Goal: Information Seeking & Learning: Learn about a topic

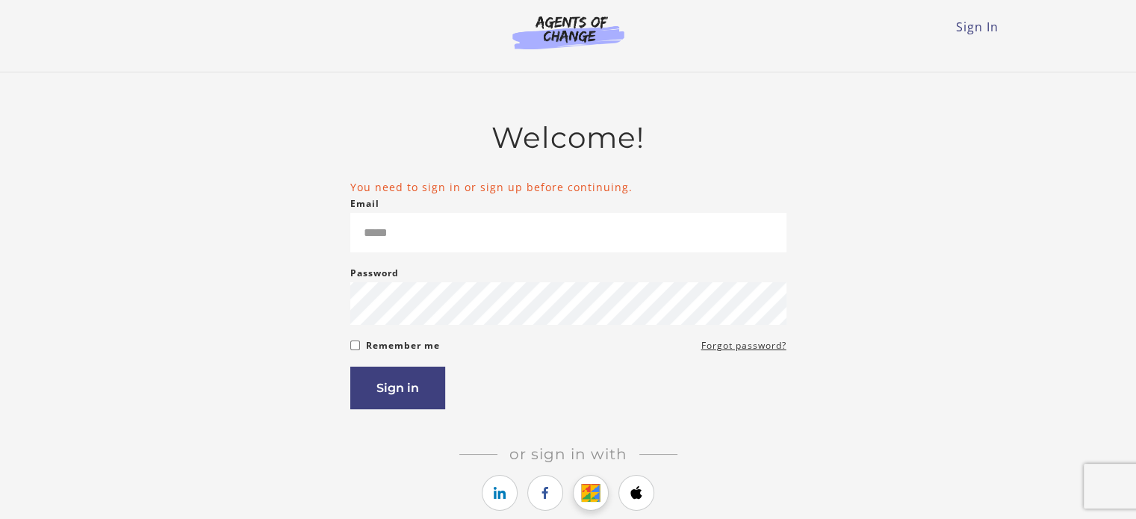
click at [592, 489] on icon "https://courses.thinkific.com/users/auth/google?ss%5Breferral%5D=&ss%5Buser_ret…" at bounding box center [591, 493] width 19 height 18
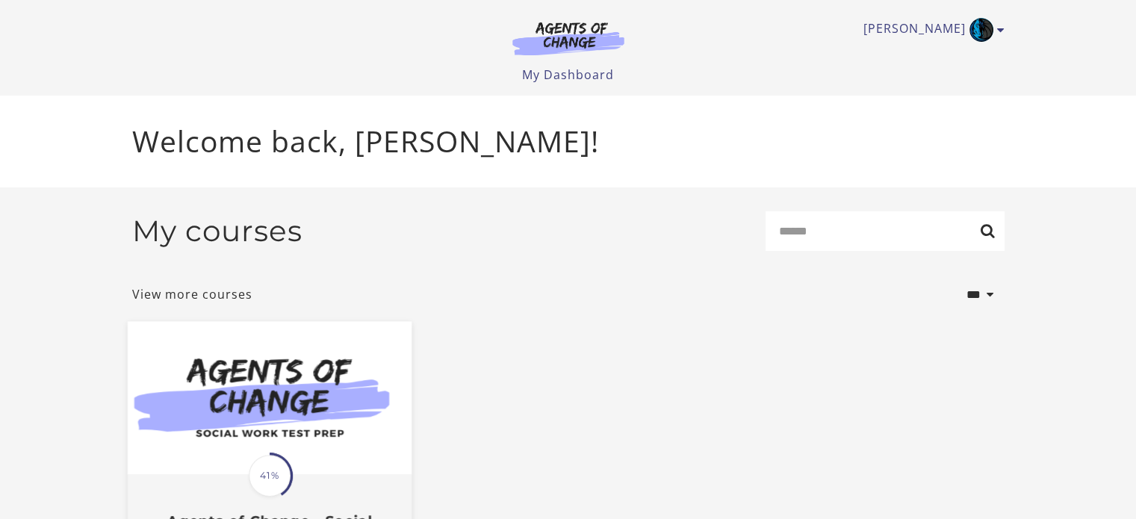
click at [226, 372] on img at bounding box center [269, 398] width 284 height 153
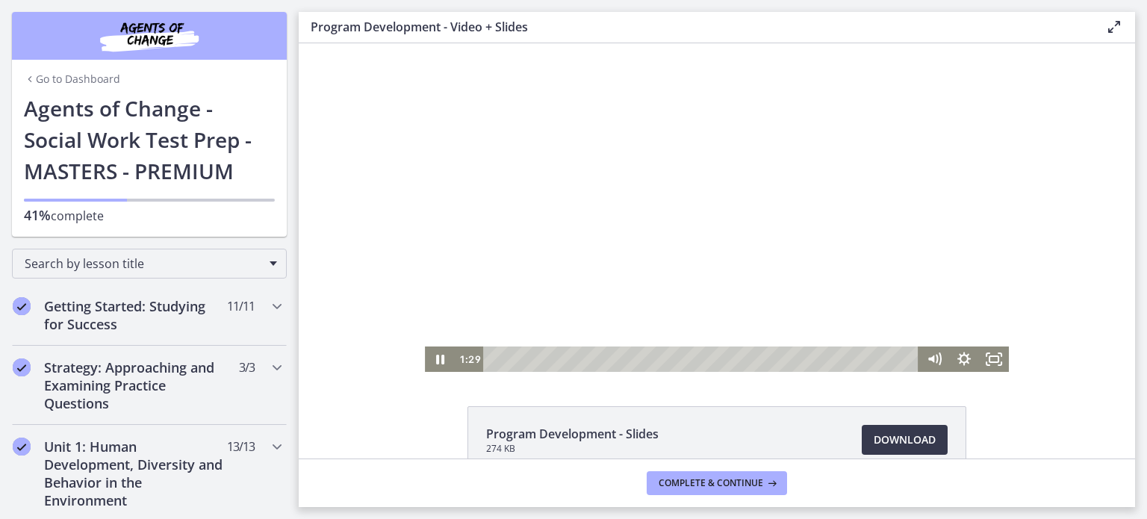
click at [602, 335] on div at bounding box center [717, 207] width 584 height 329
click at [703, 262] on div at bounding box center [717, 207] width 584 height 329
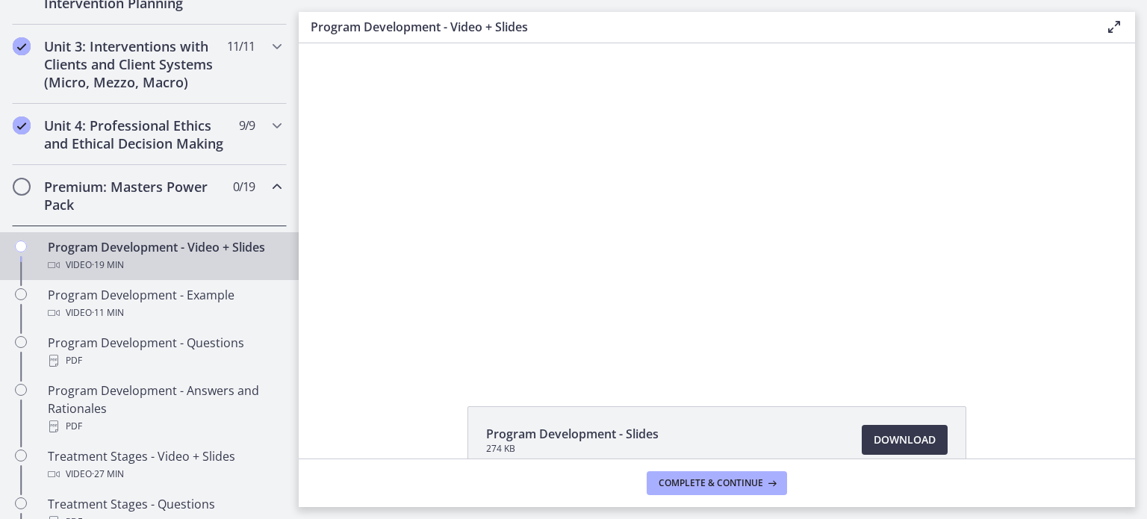
scroll to position [553, 0]
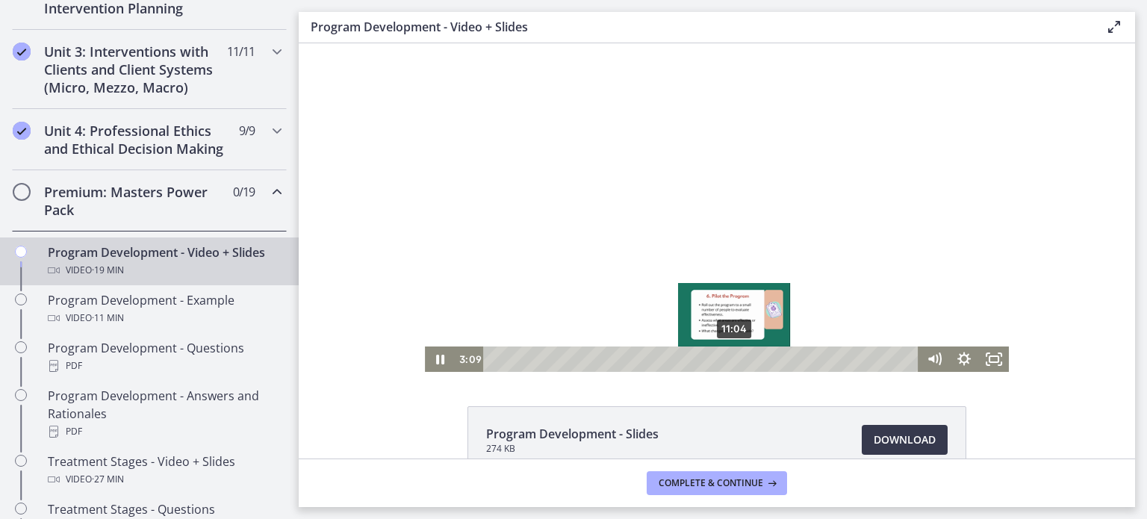
click at [730, 362] on div "11:04" at bounding box center [703, 359] width 418 height 25
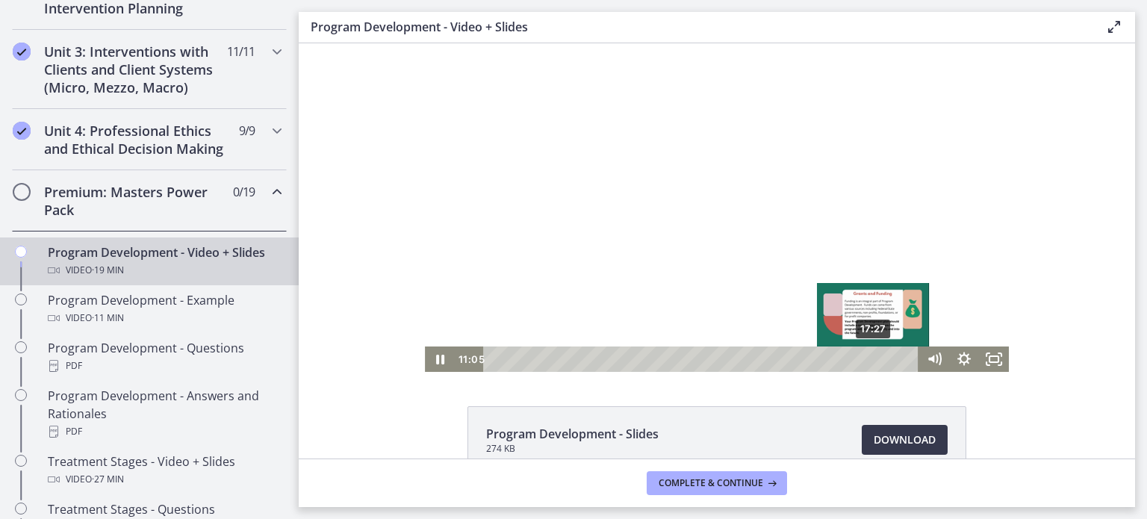
click at [869, 362] on div "17:27" at bounding box center [703, 359] width 418 height 25
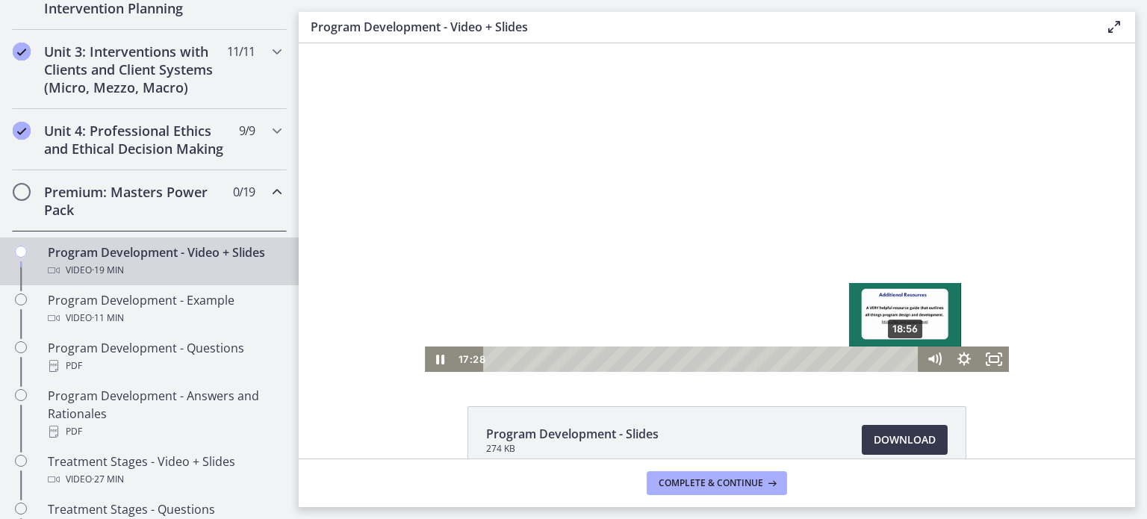
click at [901, 359] on div "18:56" at bounding box center [703, 359] width 418 height 25
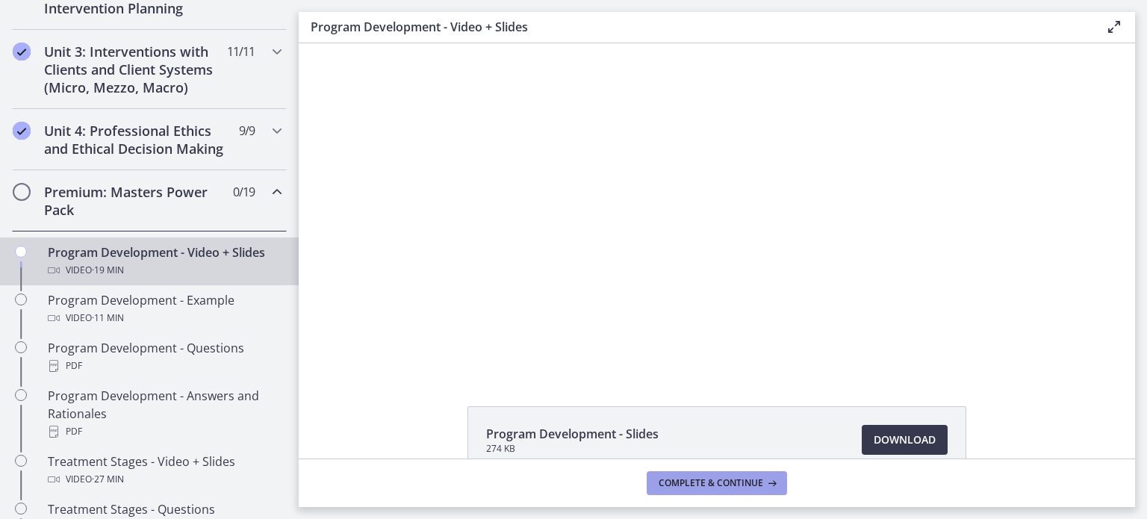
click at [728, 491] on button "Complete & continue" at bounding box center [717, 483] width 140 height 24
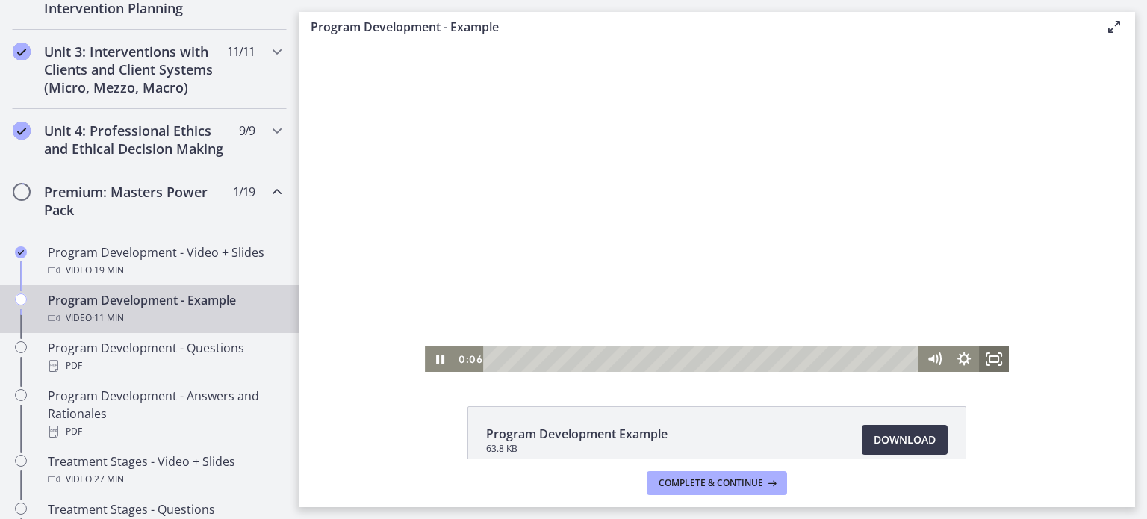
click at [994, 370] on icon "Fullscreen" at bounding box center [994, 359] width 30 height 25
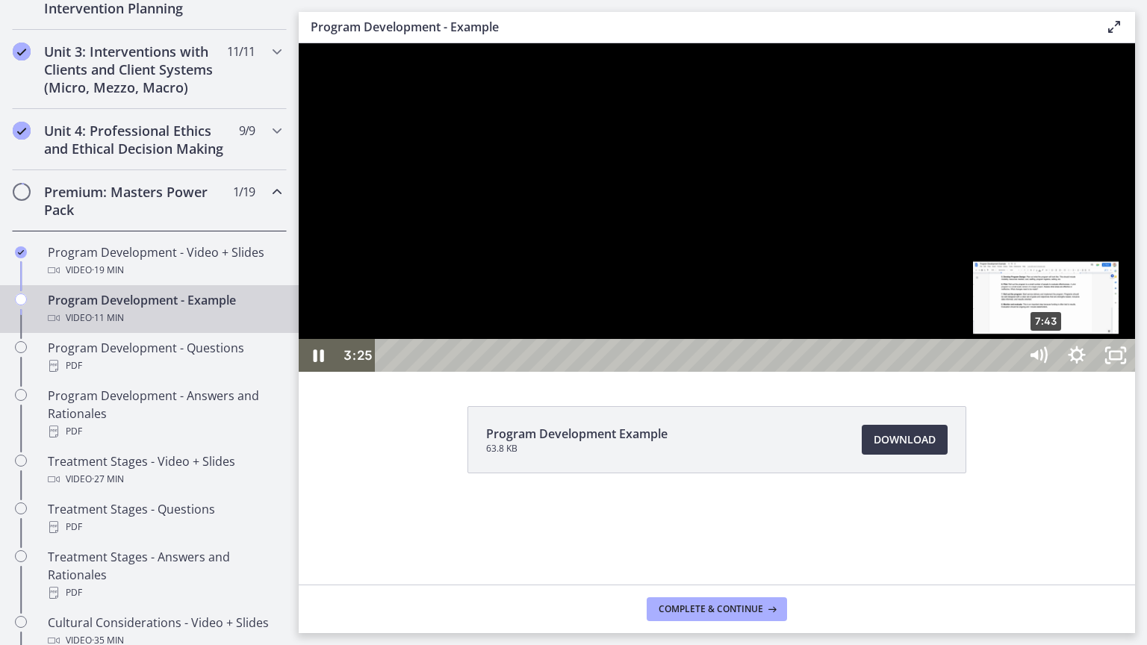
click at [1009, 372] on div "7:43" at bounding box center [699, 355] width 620 height 33
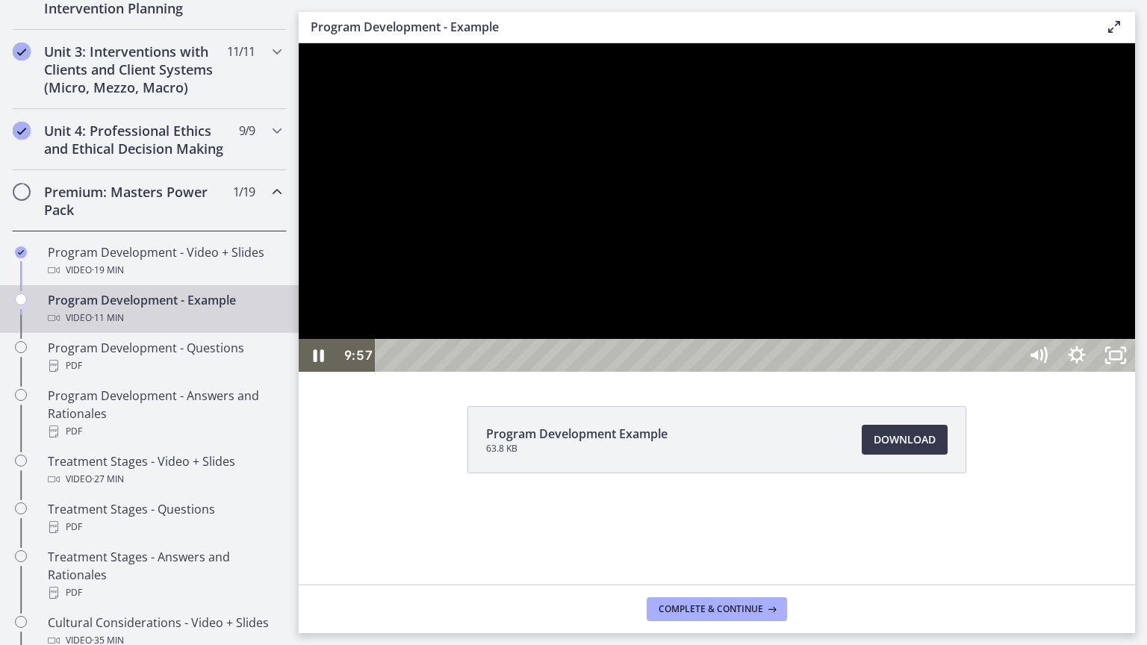
click at [1009, 372] on div "9:57" at bounding box center [699, 355] width 620 height 33
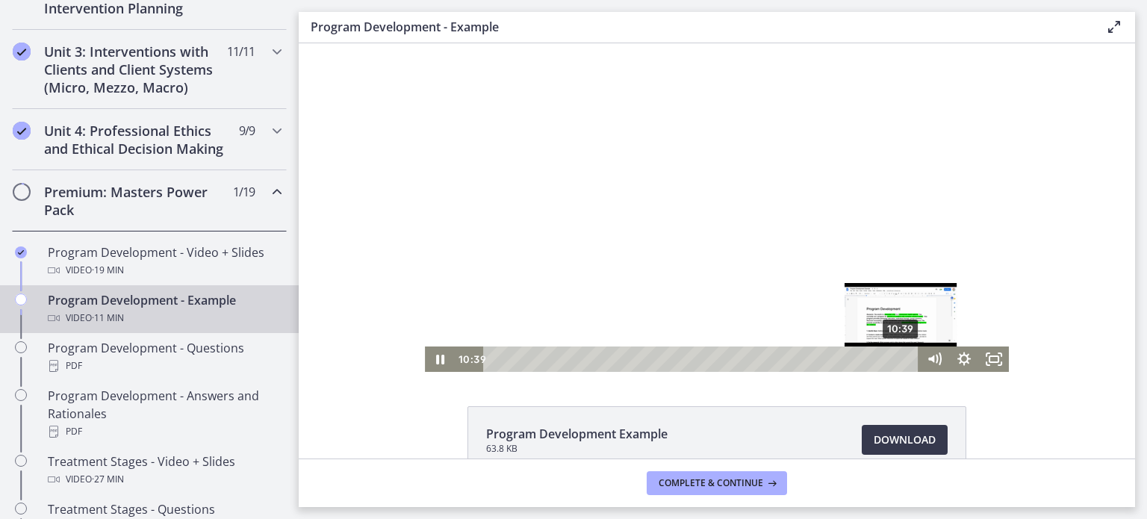
click at [896, 361] on div "10:39" at bounding box center [703, 359] width 418 height 25
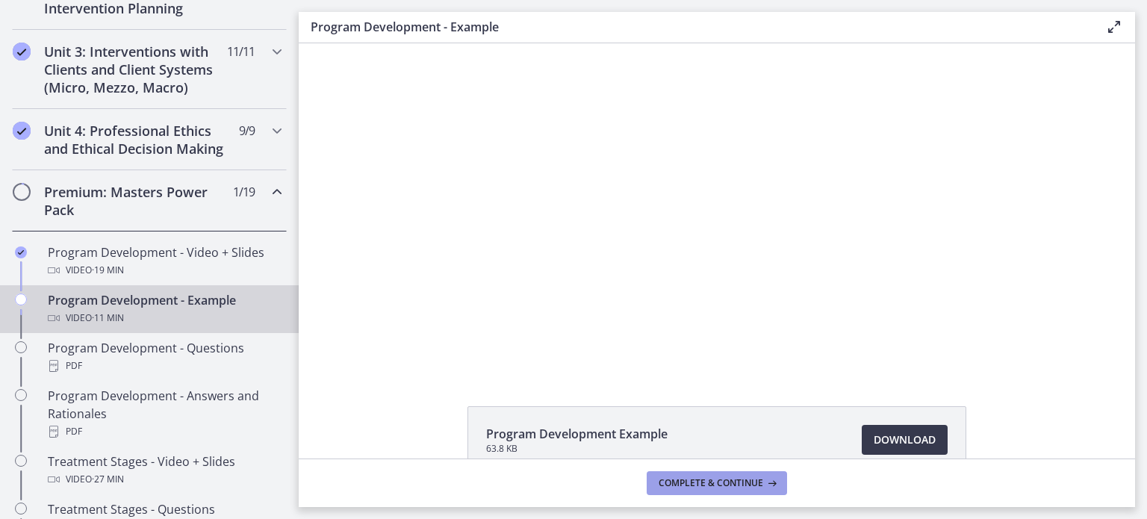
click at [759, 488] on span "Complete & continue" at bounding box center [711, 483] width 105 height 12
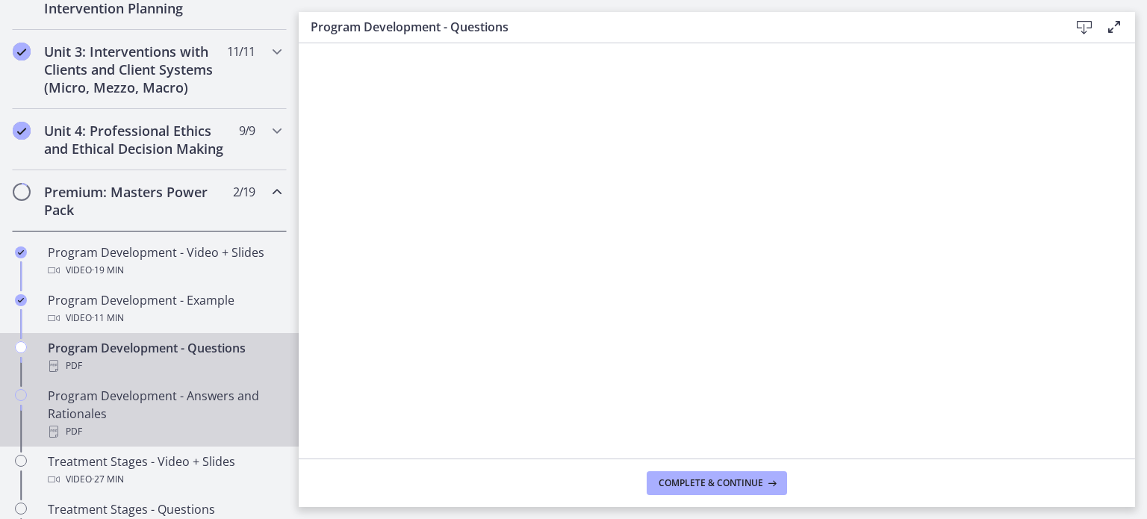
click at [153, 413] on div "Program Development - Answers and Rationales PDF" at bounding box center [164, 414] width 233 height 54
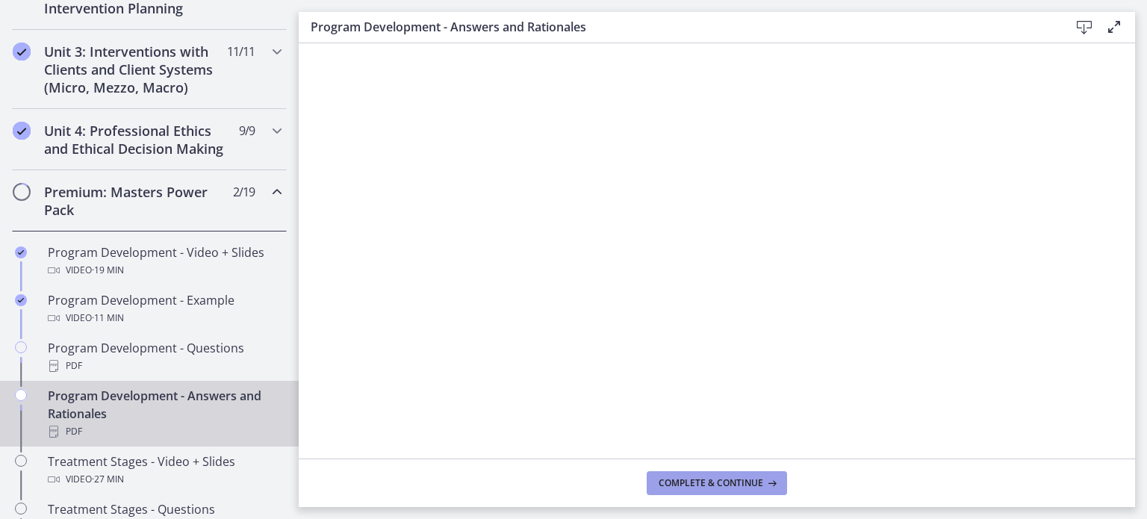
click at [680, 475] on button "Complete & continue" at bounding box center [717, 483] width 140 height 24
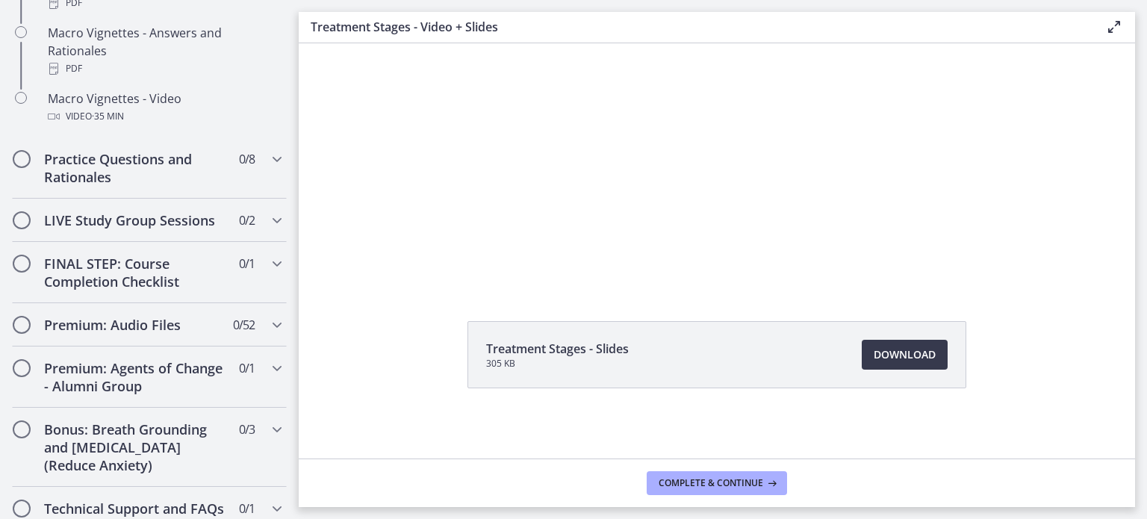
scroll to position [1654, 0]
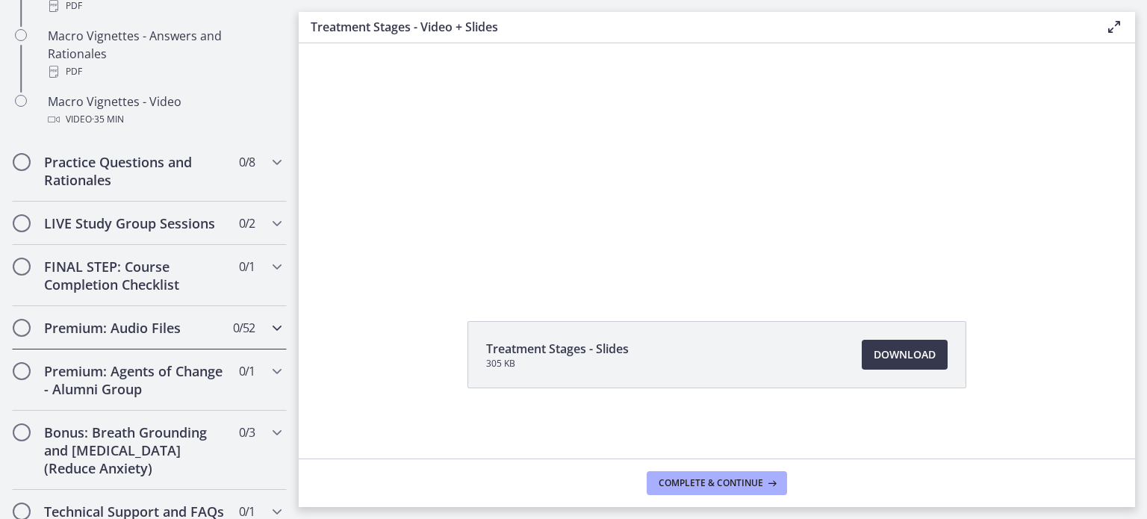
click at [268, 336] on icon "Chapters" at bounding box center [277, 328] width 18 height 18
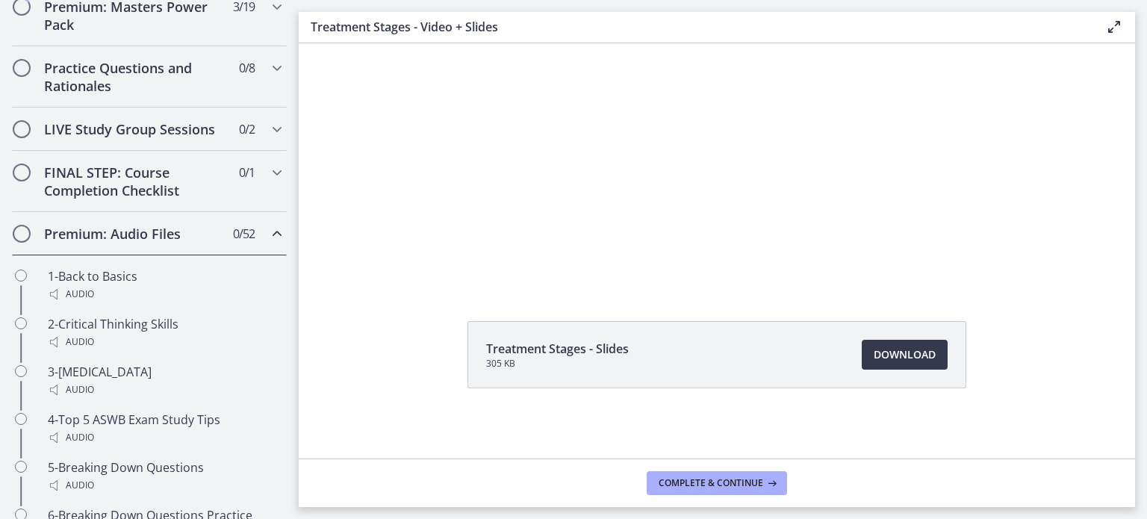
scroll to position [723, 0]
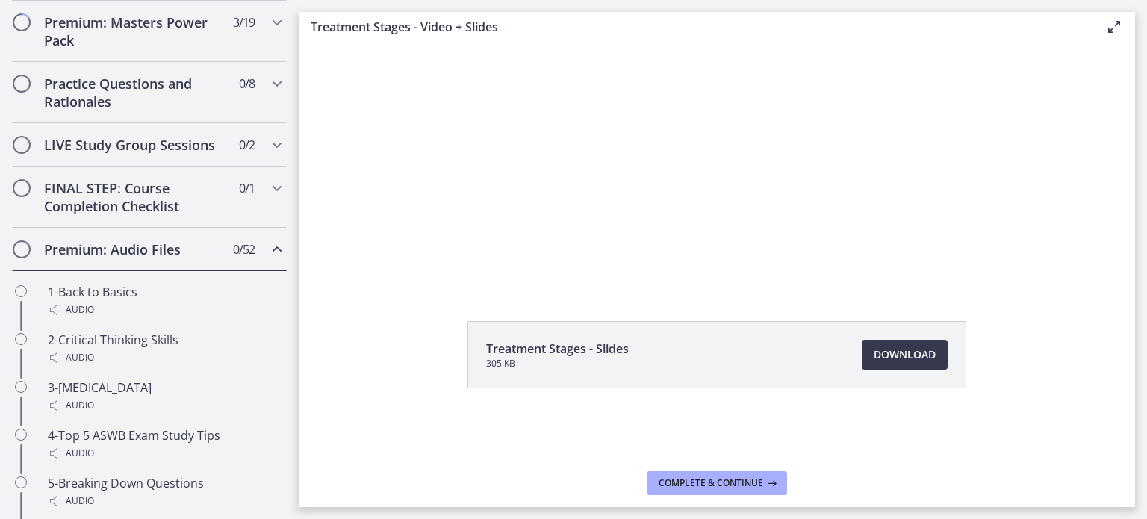
click at [271, 258] on icon "Chapters" at bounding box center [277, 250] width 18 height 18
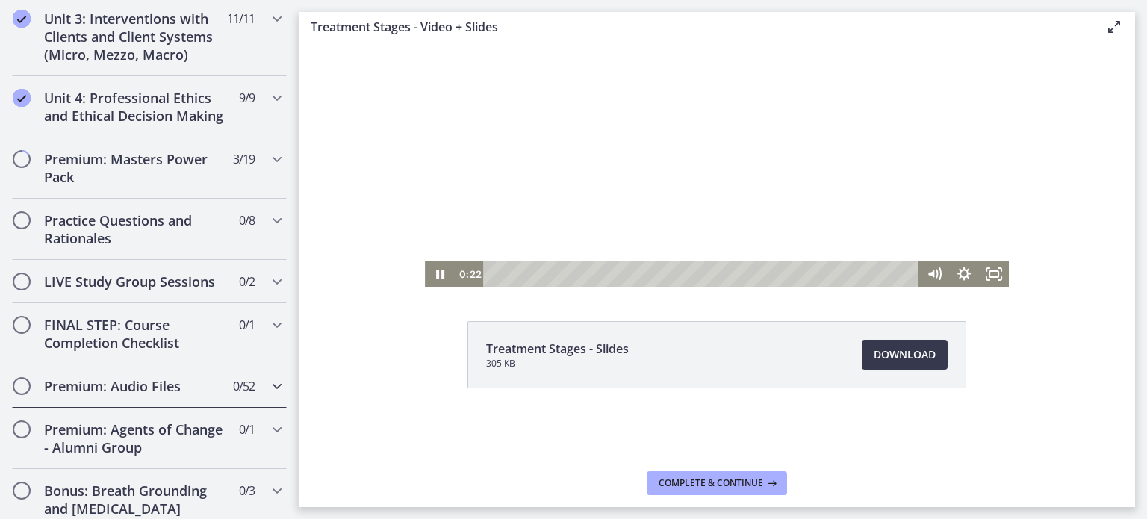
scroll to position [0, 0]
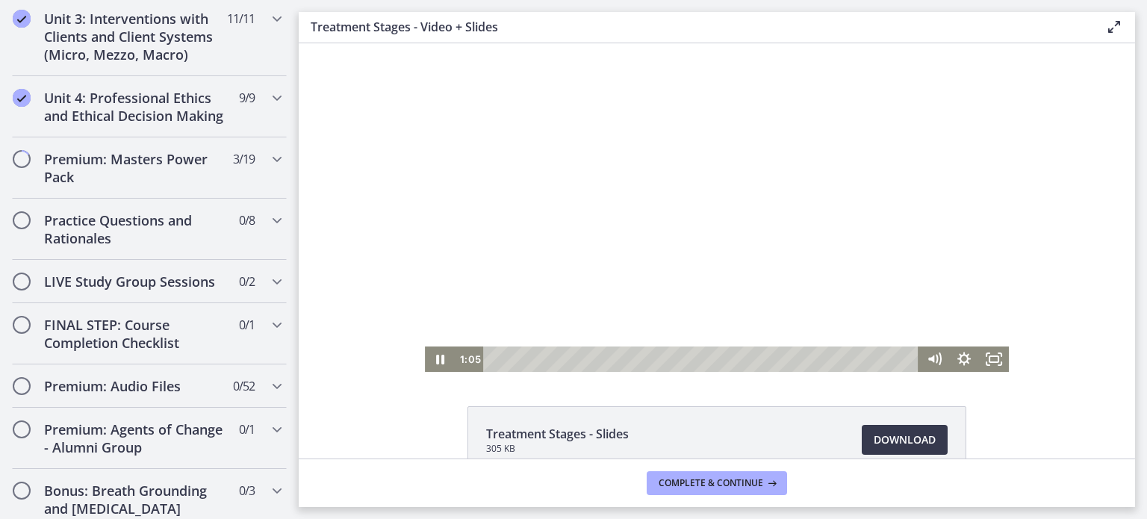
drag, startPoint x: 884, startPoint y: 123, endPoint x: 1277, endPoint y: 78, distance: 395.4
click at [884, 123] on div at bounding box center [717, 207] width 584 height 329
click at [649, 274] on div at bounding box center [717, 207] width 584 height 329
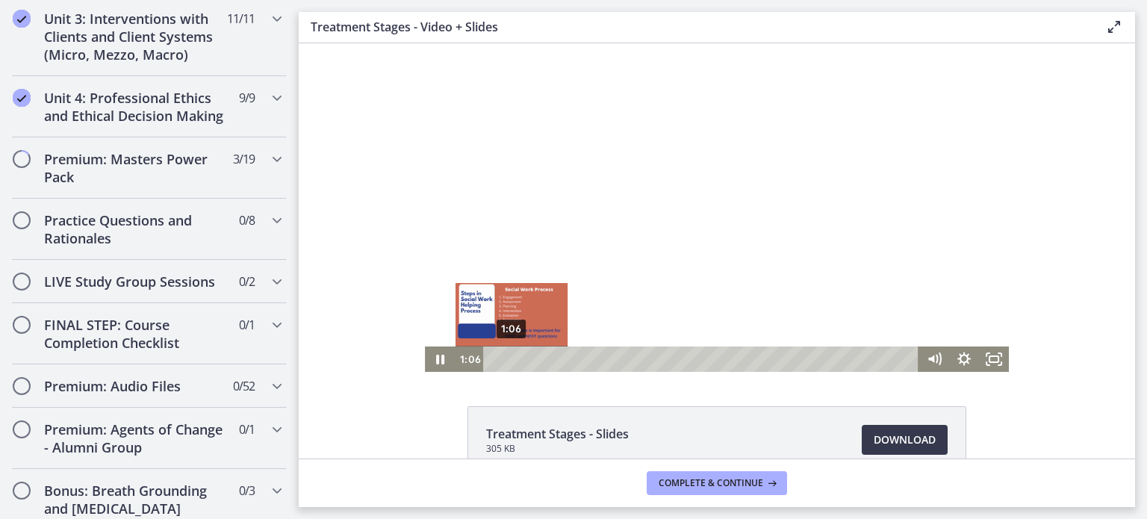
click at [507, 360] on div "Playbar" at bounding box center [511, 359] width 8 height 8
click at [500, 358] on div "0:46" at bounding box center [703, 359] width 418 height 25
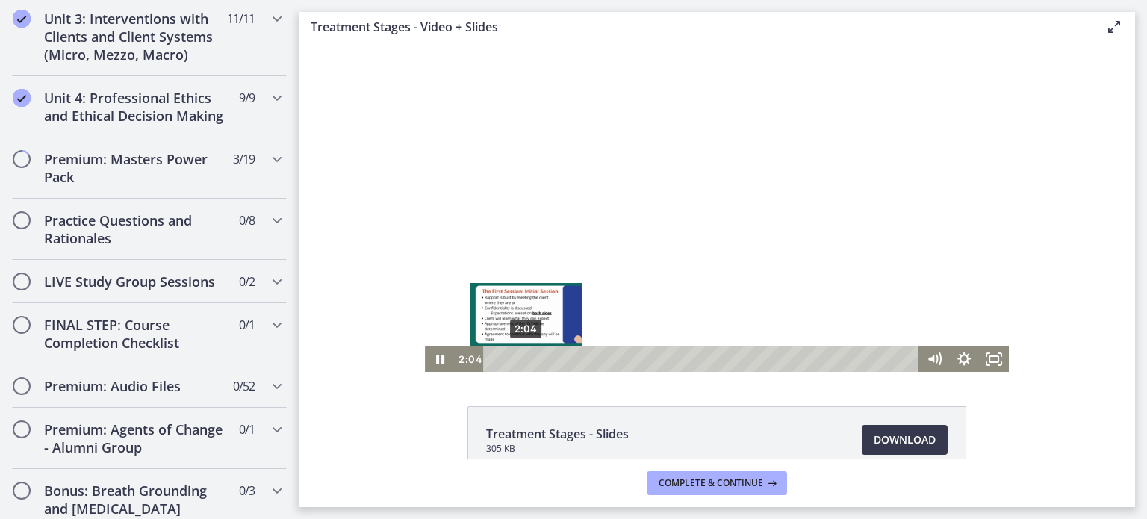
click at [521, 361] on div "2:04" at bounding box center [703, 359] width 418 height 25
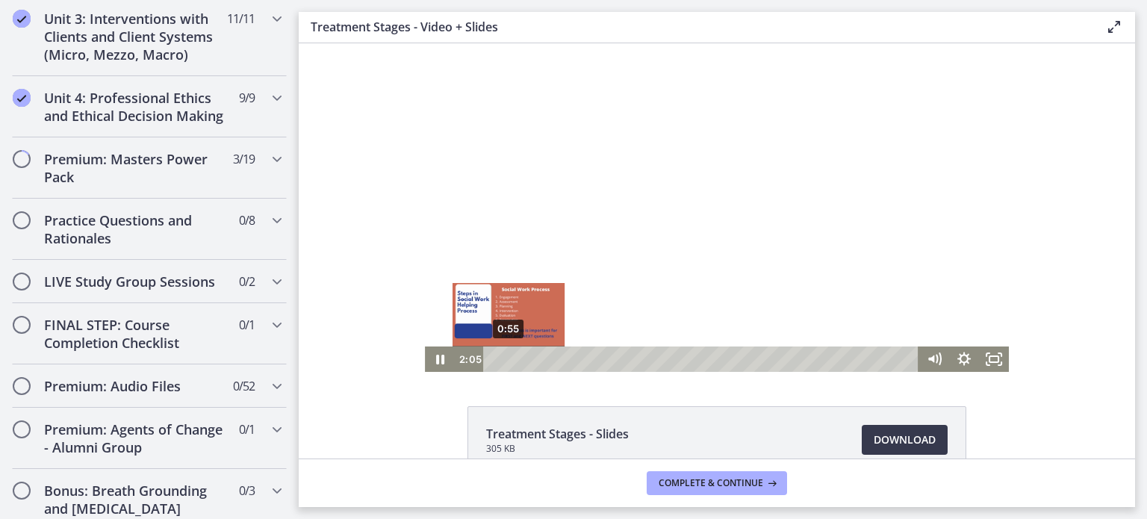
click at [503, 361] on div "0:55" at bounding box center [703, 359] width 418 height 25
click at [506, 361] on div "Playbar" at bounding box center [510, 359] width 8 height 8
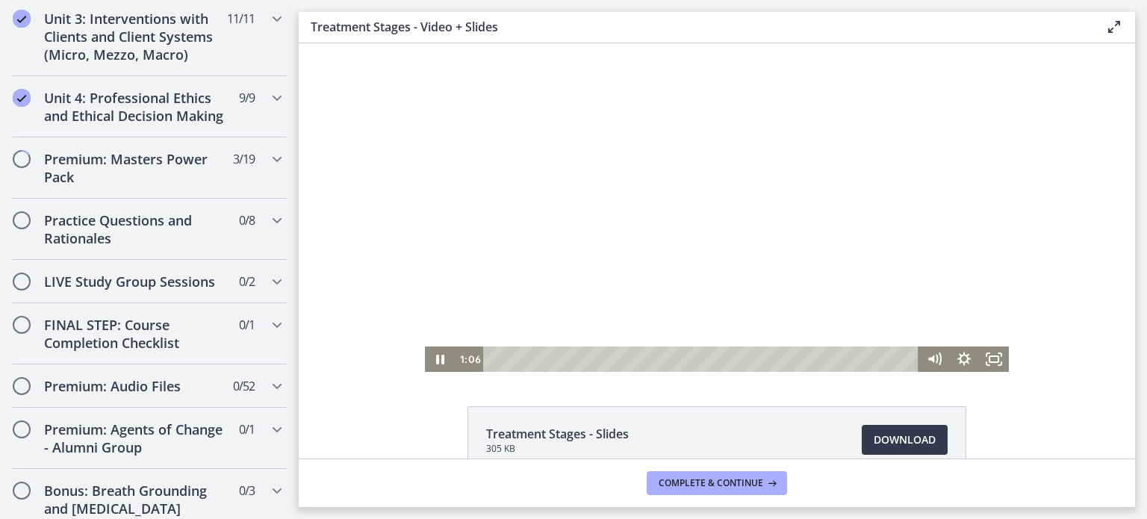
click at [639, 288] on div at bounding box center [717, 207] width 584 height 329
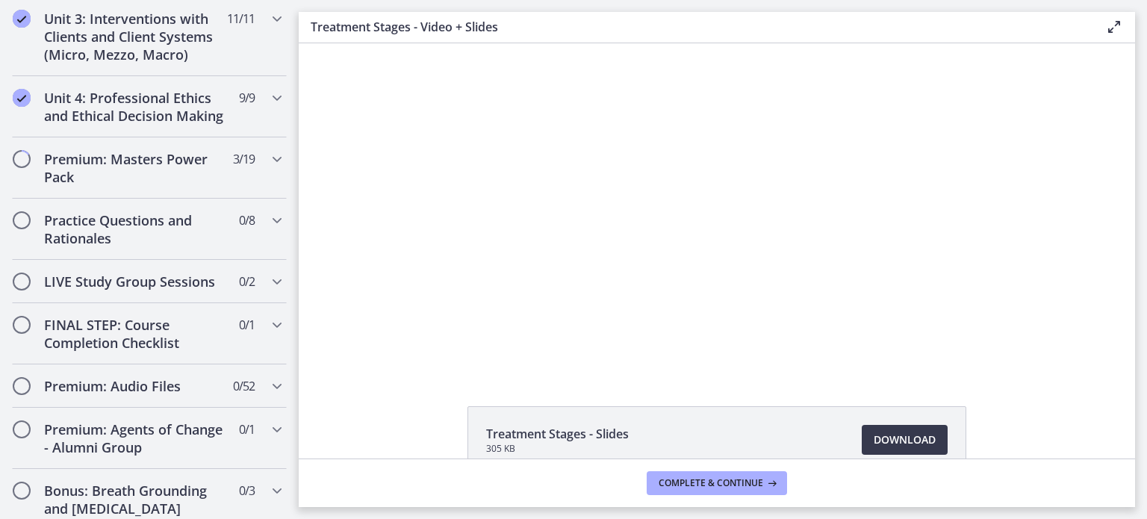
click at [639, 288] on div at bounding box center [717, 207] width 584 height 329
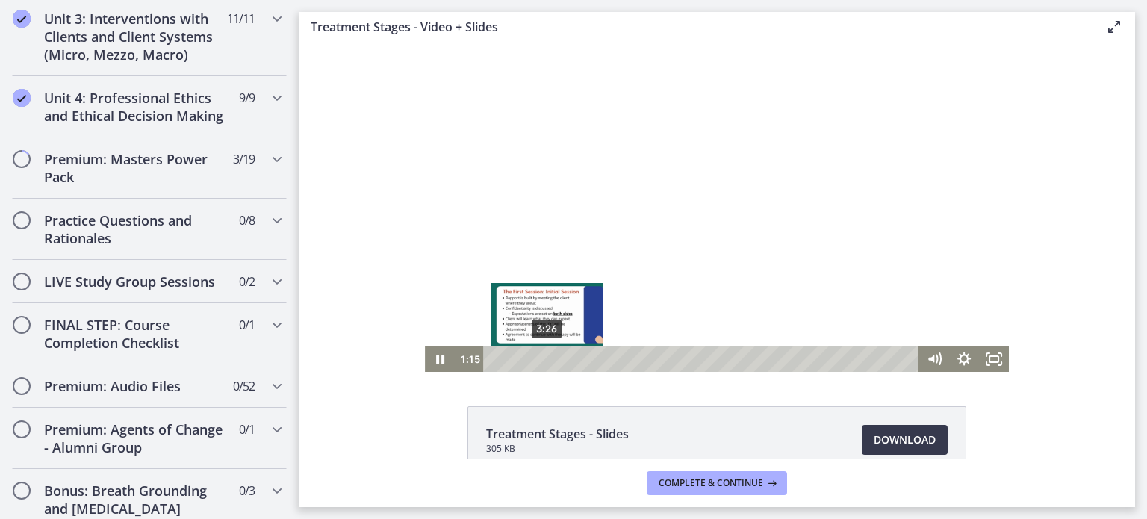
click at [542, 358] on div "3:26" at bounding box center [703, 359] width 418 height 25
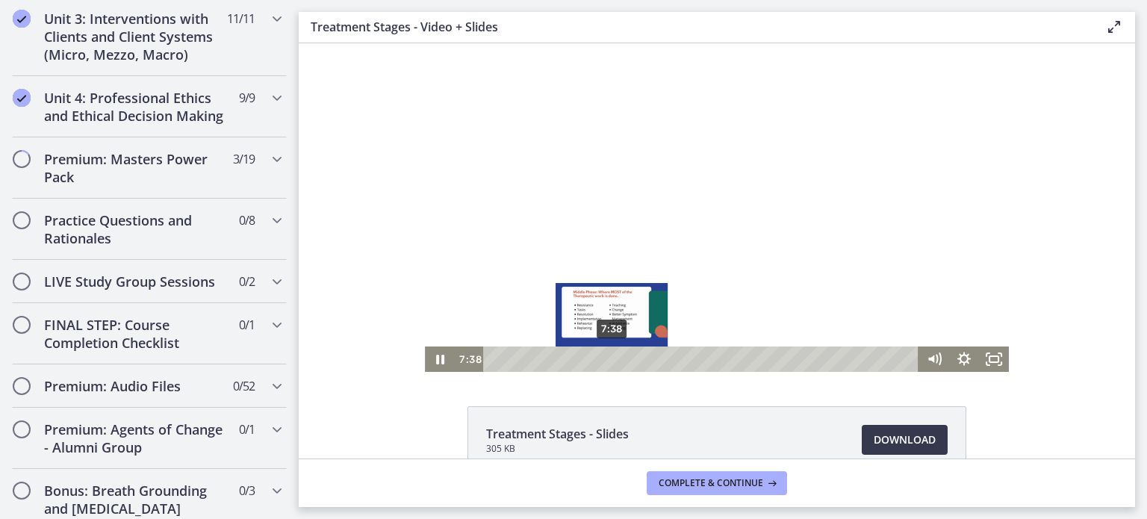
click at [607, 362] on div "7:38" at bounding box center [703, 359] width 418 height 25
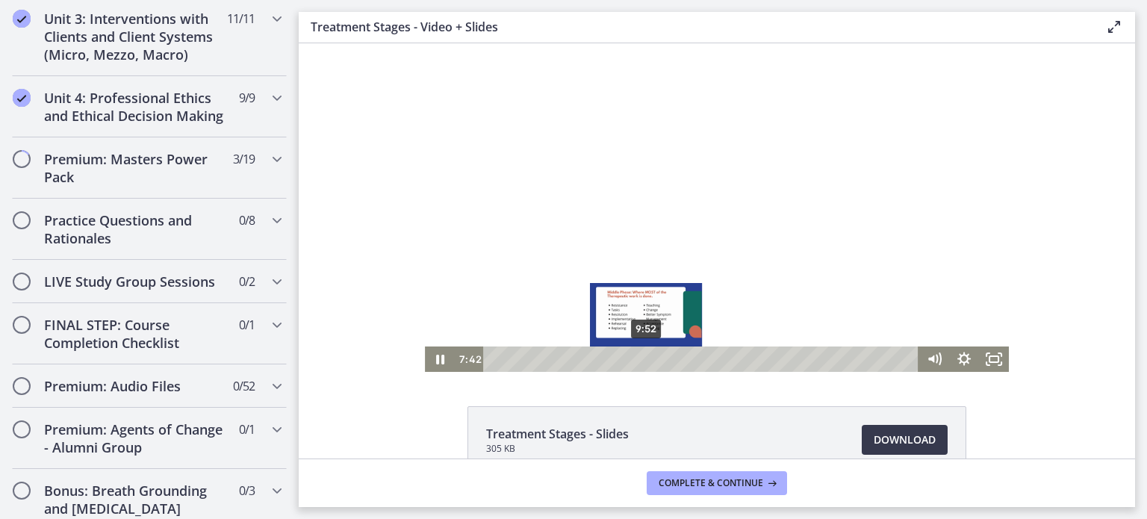
click at [641, 362] on div "9:52" at bounding box center [703, 359] width 418 height 25
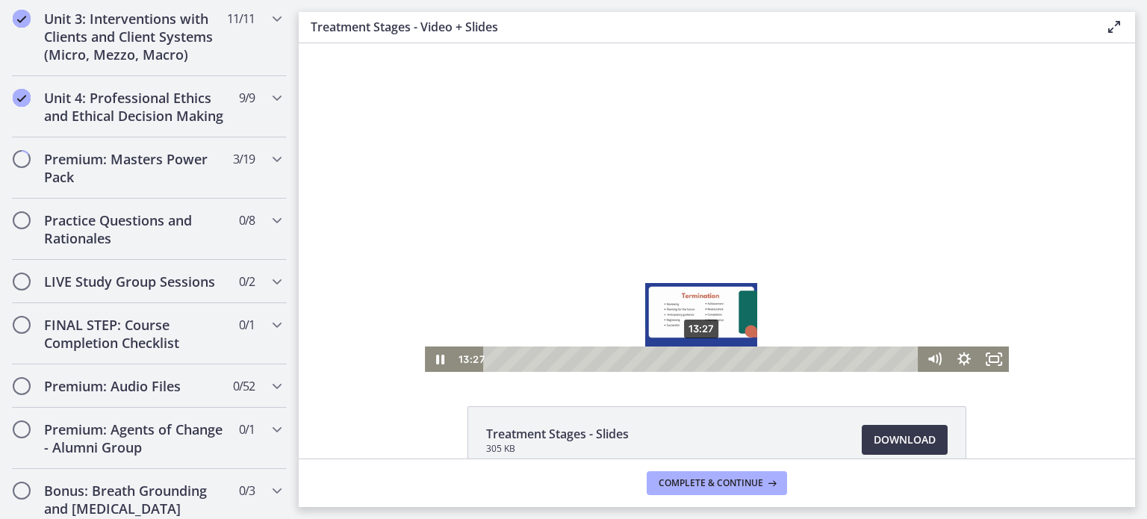
click at [696, 363] on div "13:27" at bounding box center [703, 359] width 418 height 25
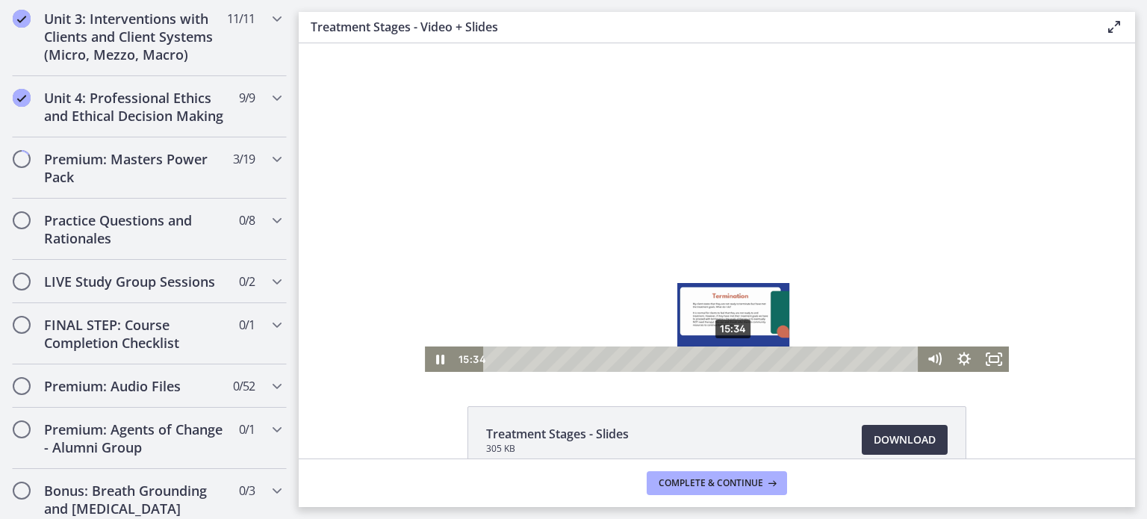
click at [729, 360] on div "15:34" at bounding box center [703, 359] width 418 height 25
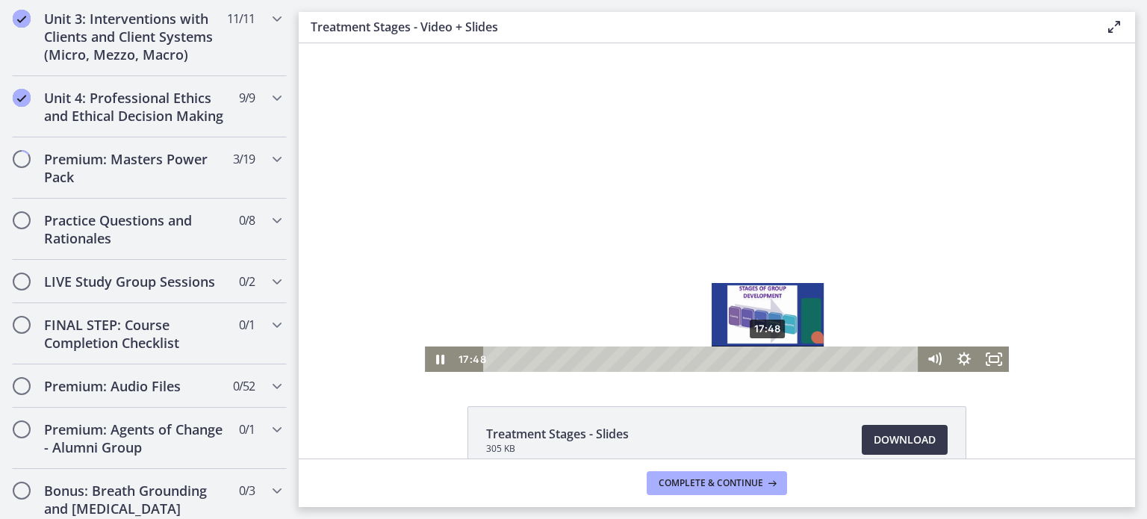
click at [763, 359] on div "17:48" at bounding box center [703, 359] width 418 height 25
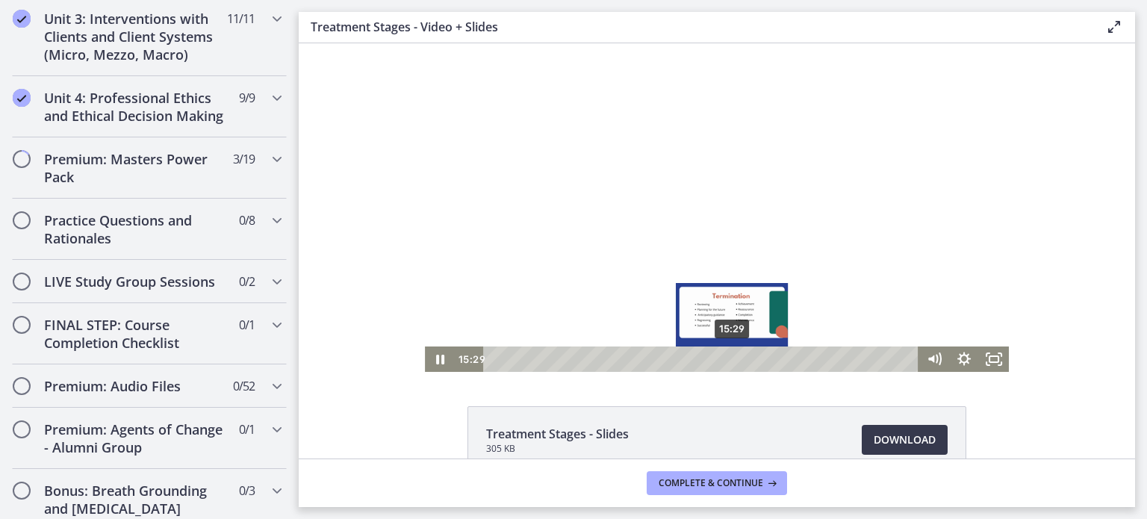
click at [728, 358] on div "15:29" at bounding box center [703, 359] width 418 height 25
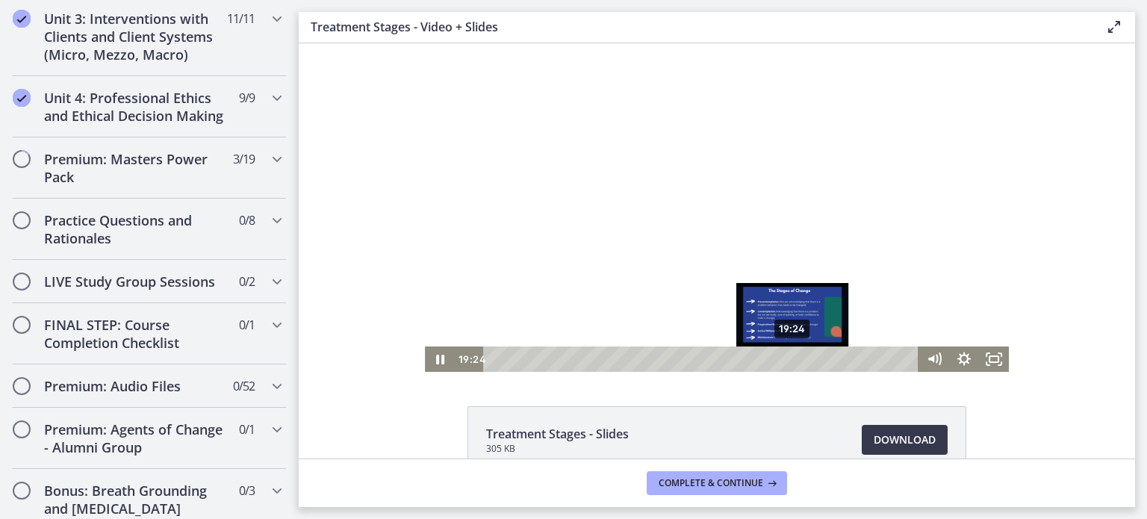
click at [788, 355] on div "19:24" at bounding box center [703, 359] width 418 height 25
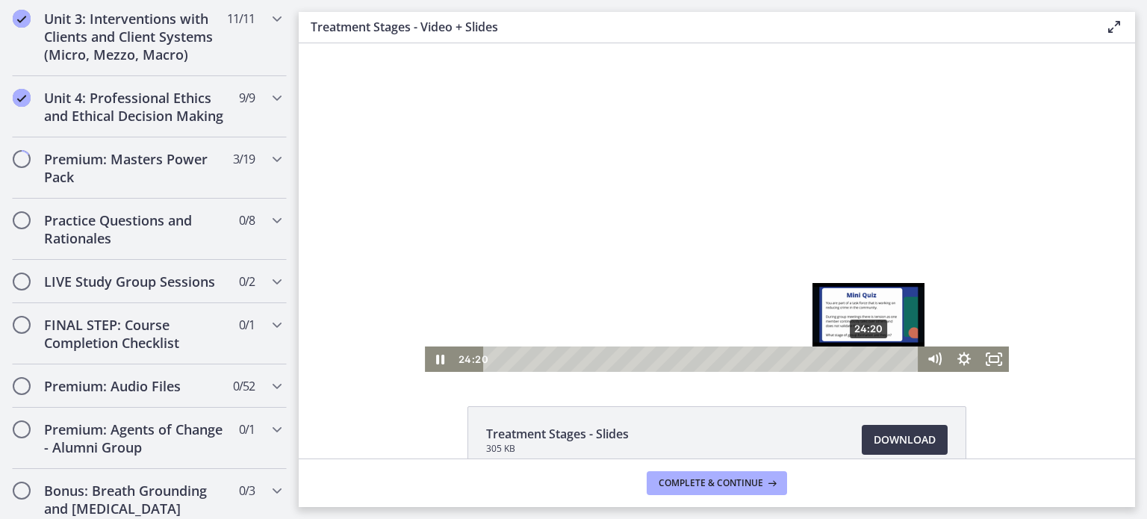
click at [864, 359] on div "24:20" at bounding box center [703, 359] width 418 height 25
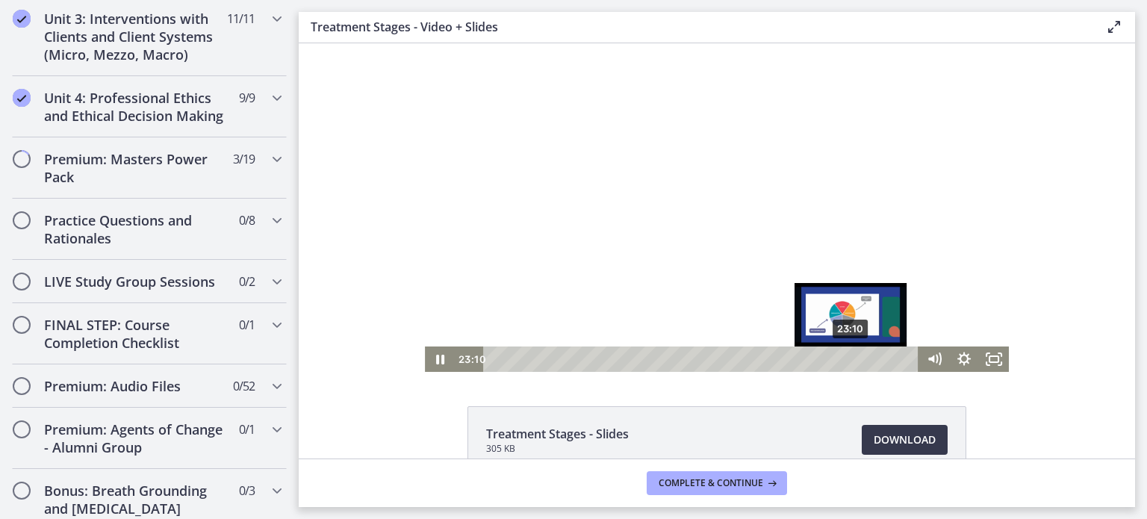
click at [846, 358] on div "23:10" at bounding box center [703, 359] width 418 height 25
click at [857, 357] on div "23:54" at bounding box center [703, 359] width 418 height 25
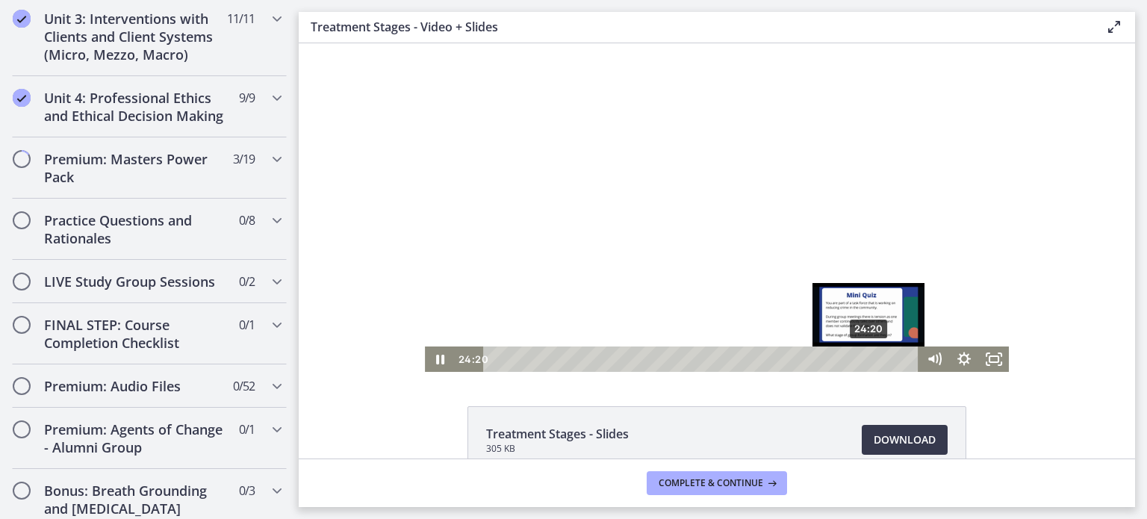
click at [864, 357] on div "24:20" at bounding box center [703, 359] width 418 height 25
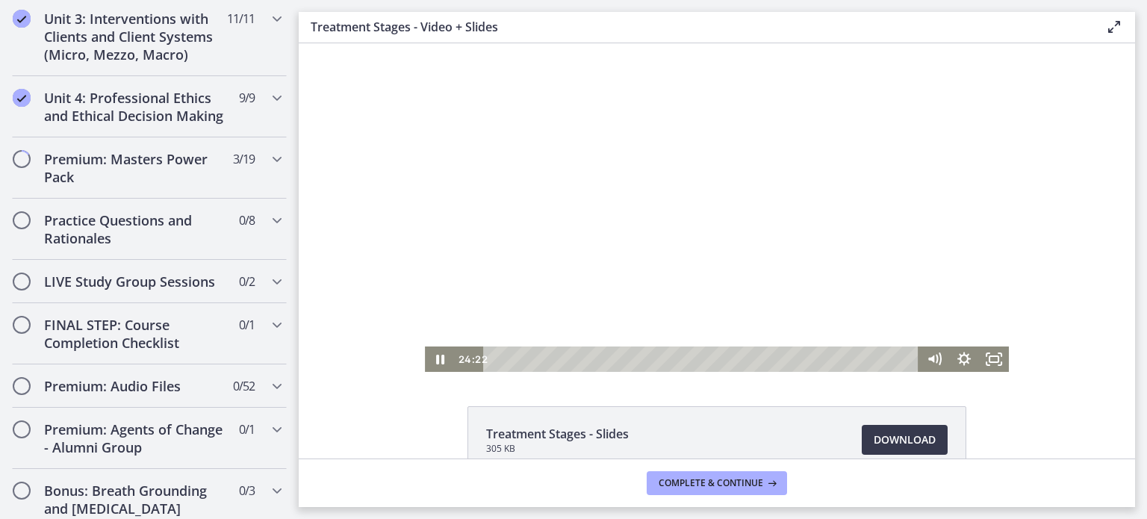
click at [871, 254] on div at bounding box center [717, 207] width 584 height 329
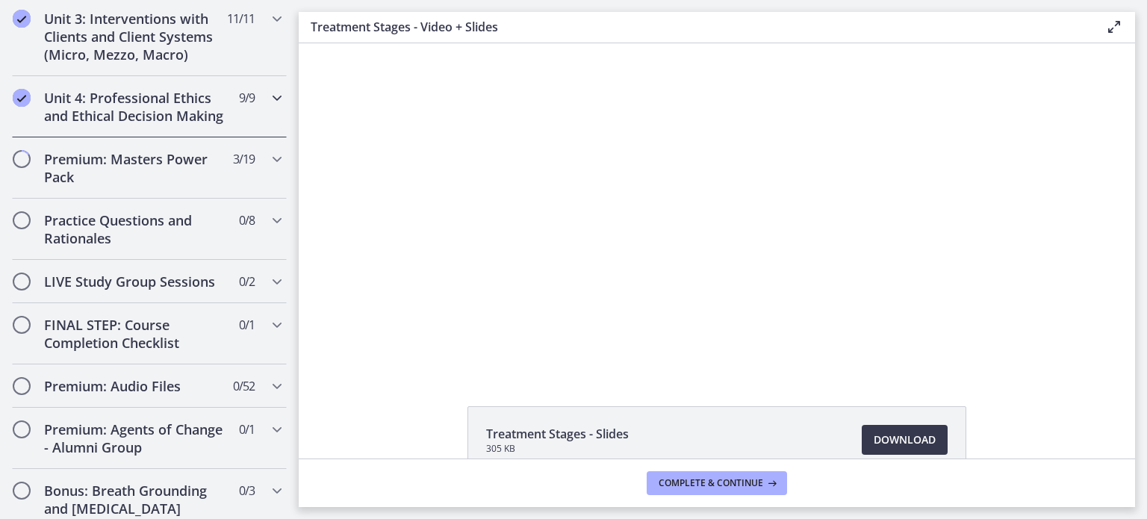
click at [273, 101] on icon "Chapters" at bounding box center [277, 98] width 18 height 18
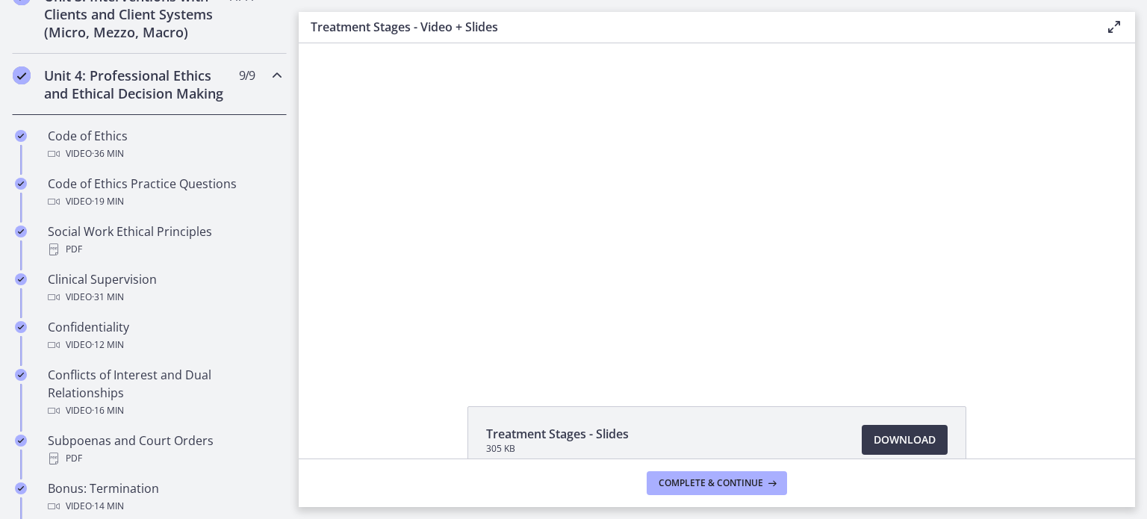
scroll to position [553, 0]
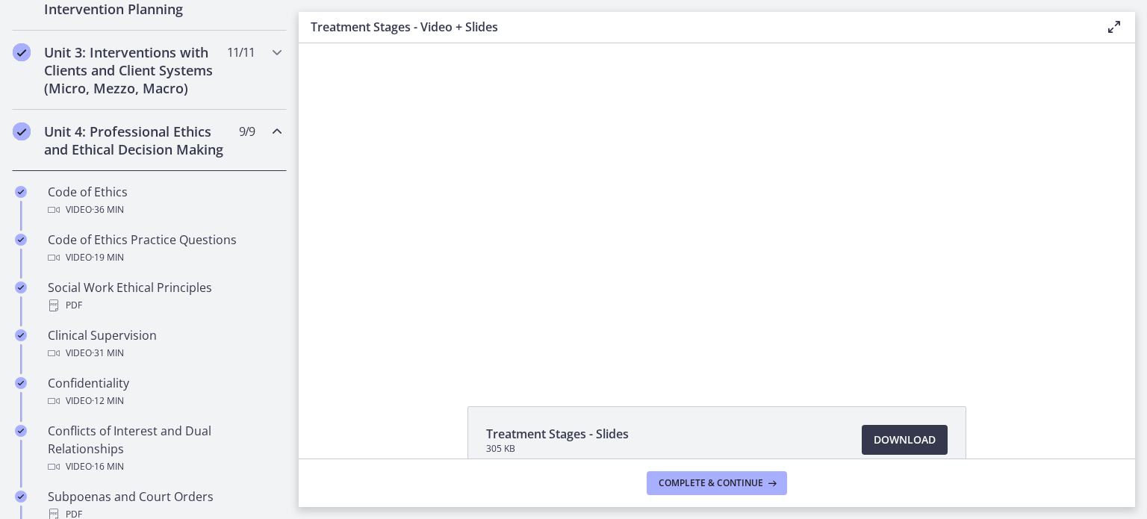
click at [258, 139] on div "Unit 4: Professional Ethics and Ethical Decision Making 9 / 9 Completed" at bounding box center [149, 140] width 275 height 61
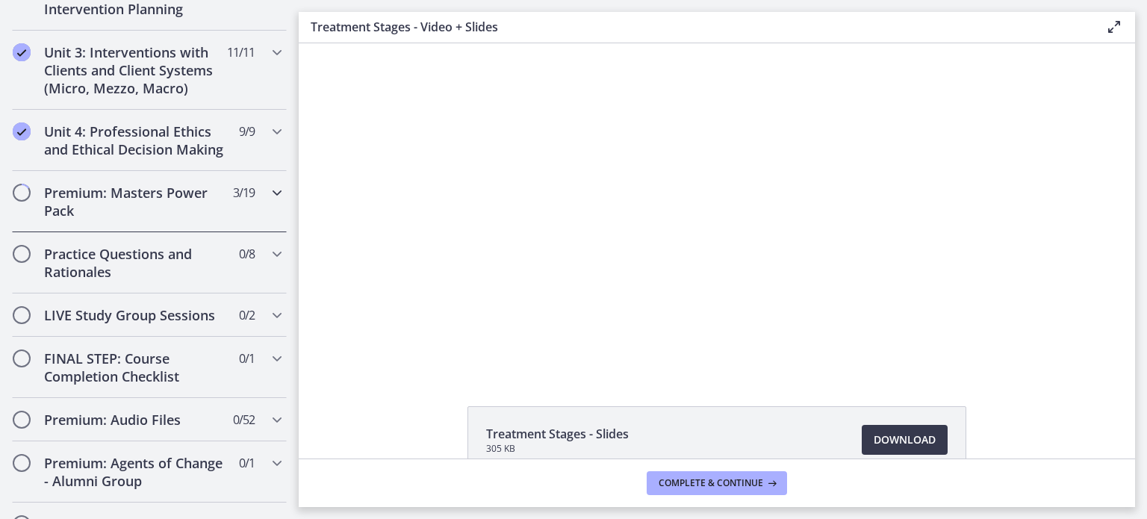
click at [268, 202] on icon "Chapters" at bounding box center [277, 193] width 18 height 18
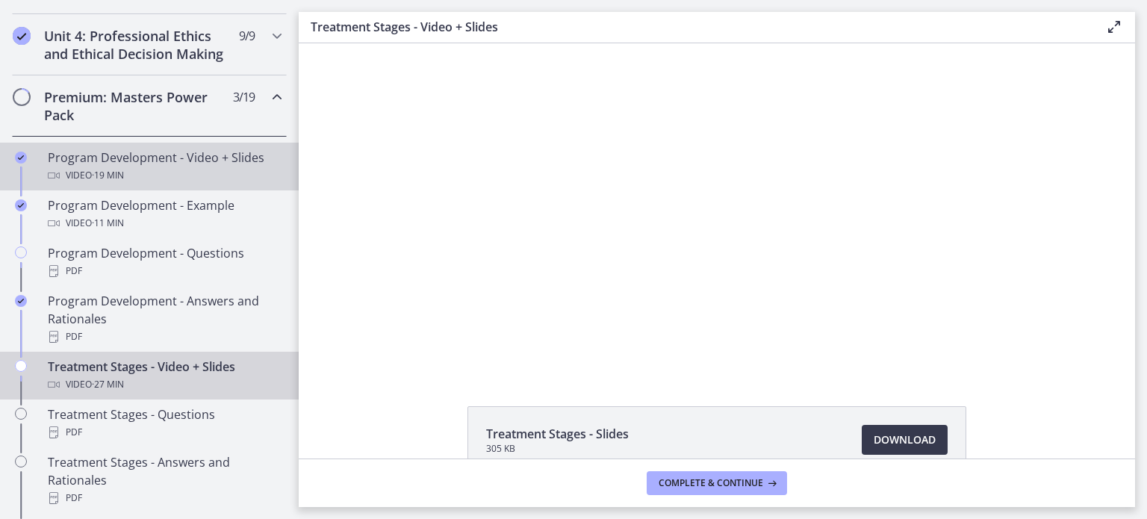
scroll to position [648, 0]
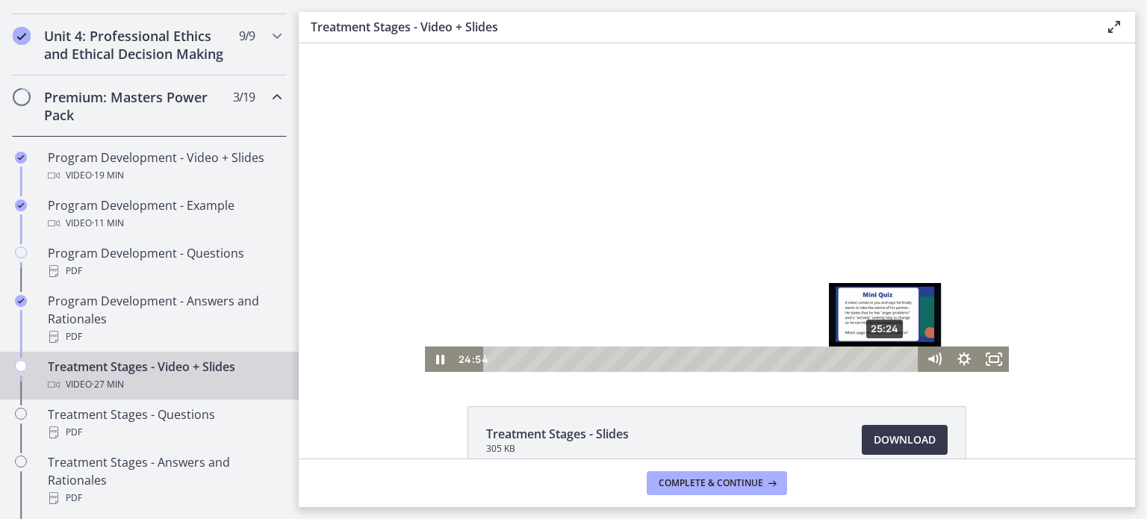
click at [881, 359] on div "25:24" at bounding box center [703, 359] width 418 height 25
click at [876, 359] on div "Playbar" at bounding box center [880, 359] width 8 height 8
click at [869, 359] on div "24:40" at bounding box center [703, 359] width 418 height 25
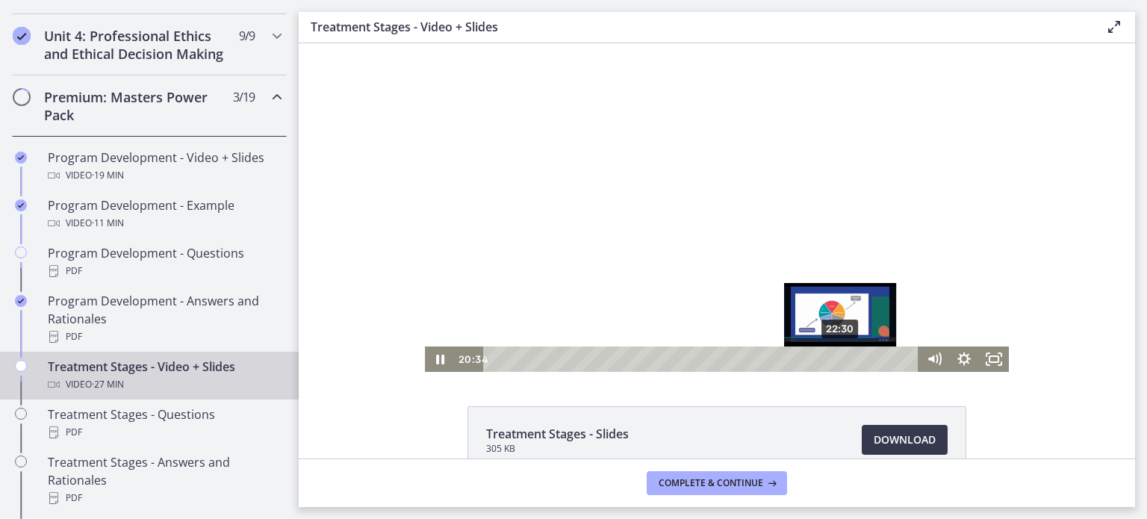
click at [836, 361] on div "22:30" at bounding box center [703, 359] width 418 height 25
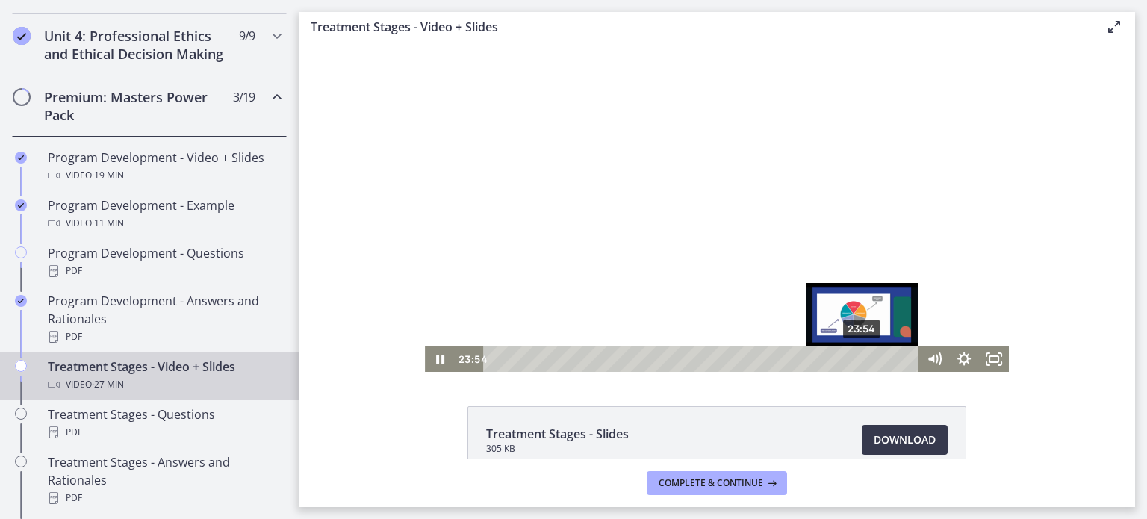
click at [857, 360] on div "23:54" at bounding box center [703, 359] width 418 height 25
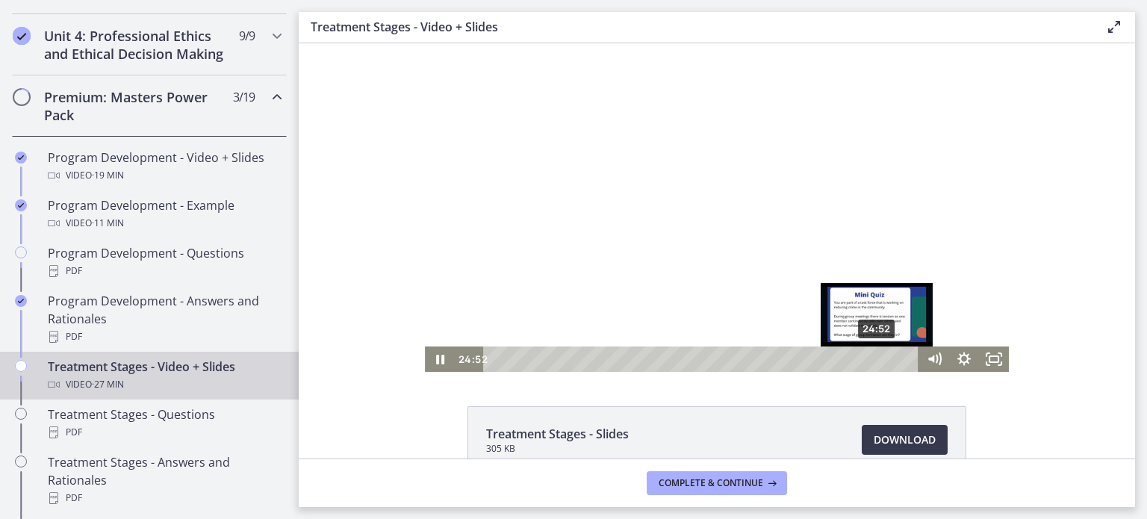
click at [872, 359] on div "24:52" at bounding box center [703, 359] width 418 height 25
click at [883, 359] on div "25:32" at bounding box center [703, 359] width 418 height 25
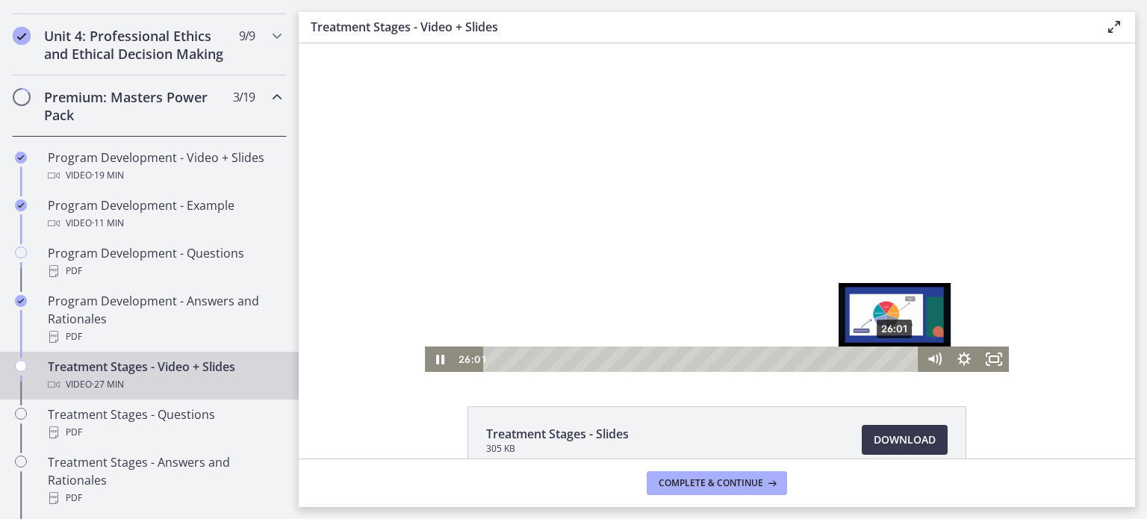
click at [890, 359] on div "26:01" at bounding box center [703, 359] width 418 height 25
click at [890, 359] on div "Playbar" at bounding box center [894, 359] width 8 height 8
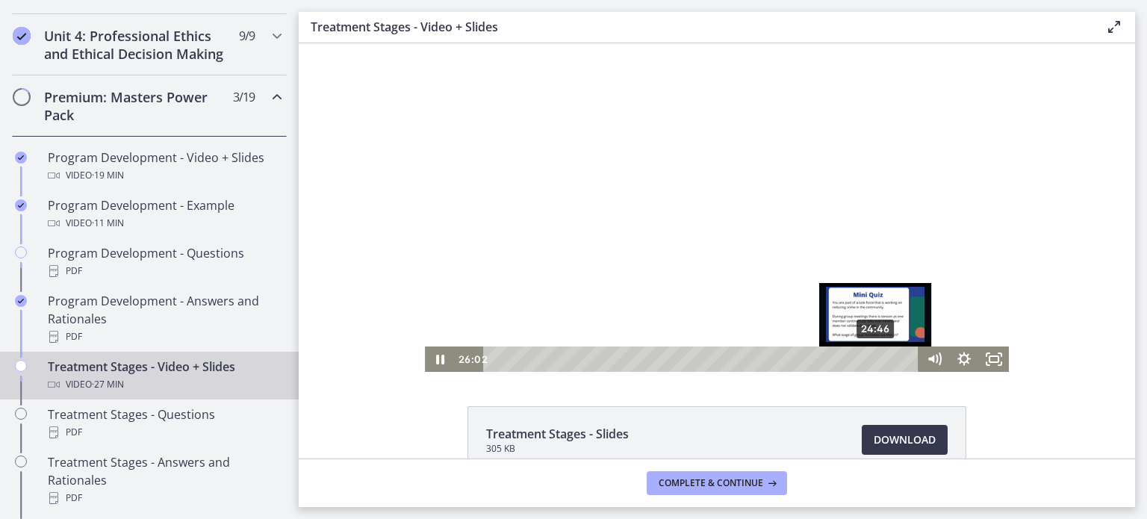
click at [871, 358] on div "24:46" at bounding box center [703, 359] width 418 height 25
click at [881, 355] on div "25:24" at bounding box center [703, 359] width 418 height 25
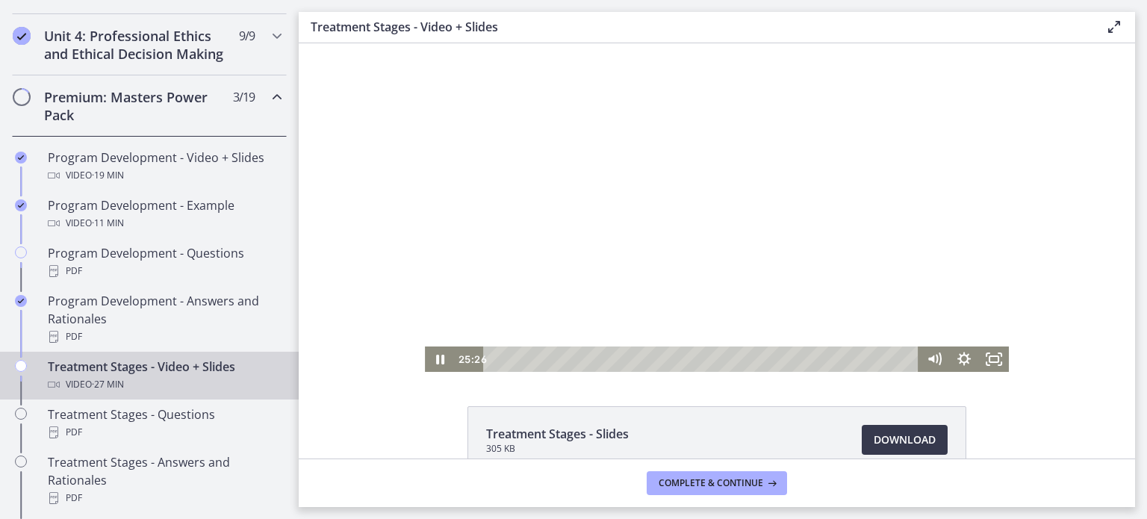
click at [854, 262] on div at bounding box center [717, 207] width 584 height 329
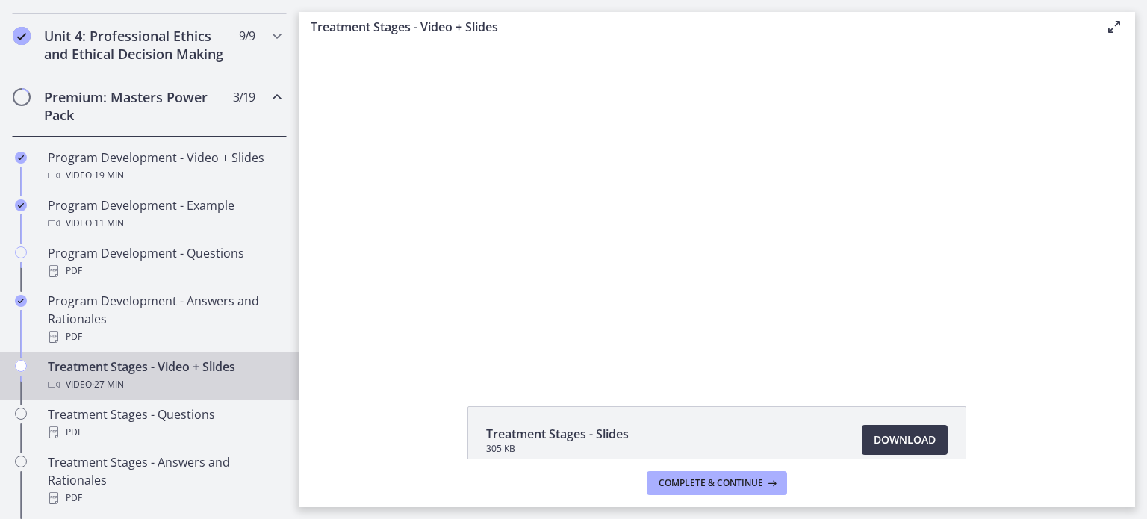
click at [854, 262] on div at bounding box center [717, 207] width 584 height 329
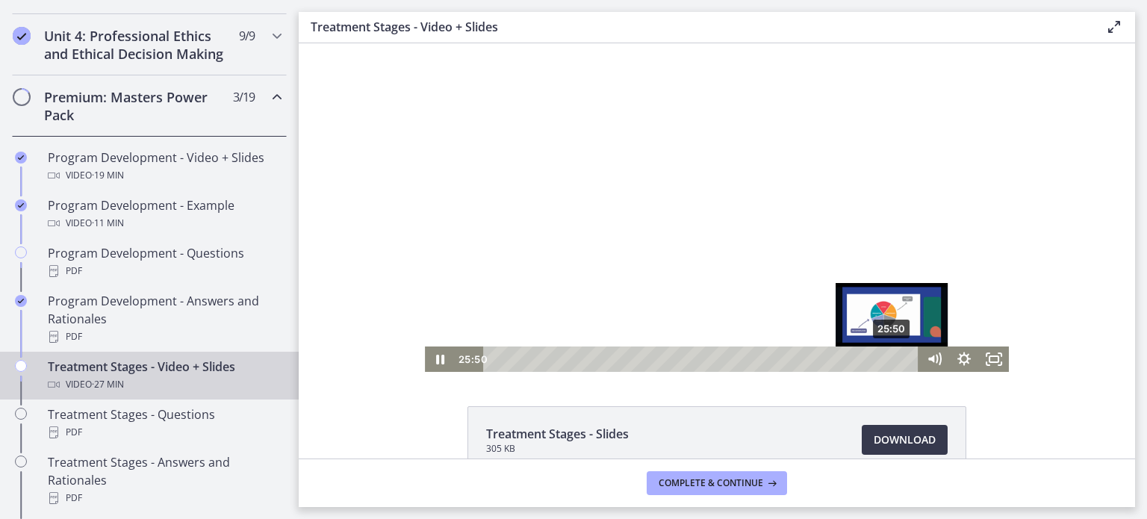
click at [887, 356] on div "25:50" at bounding box center [703, 359] width 418 height 25
click at [887, 358] on div "Playbar" at bounding box center [891, 359] width 8 height 8
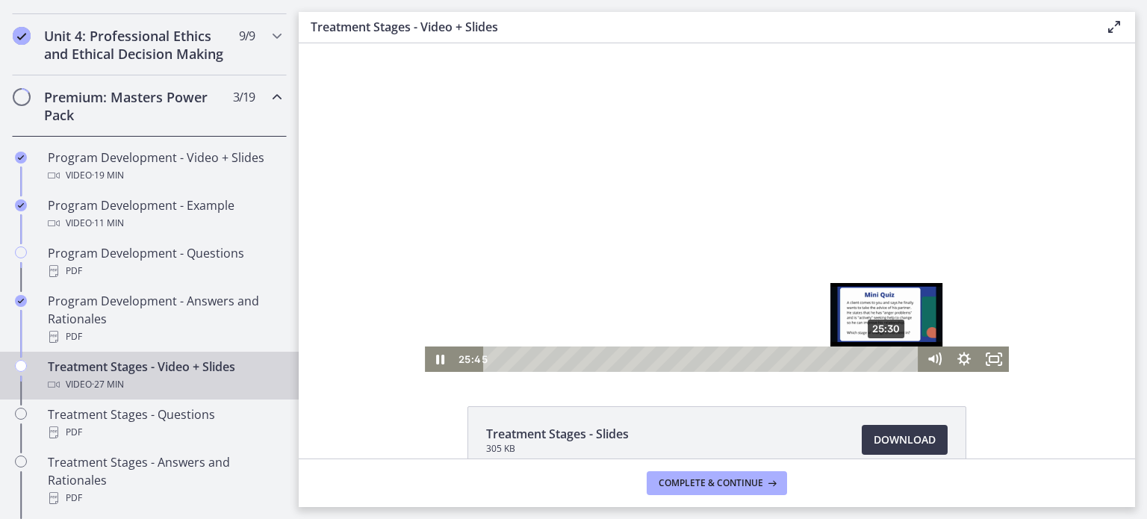
click at [886, 359] on div "Playbar" at bounding box center [890, 359] width 8 height 8
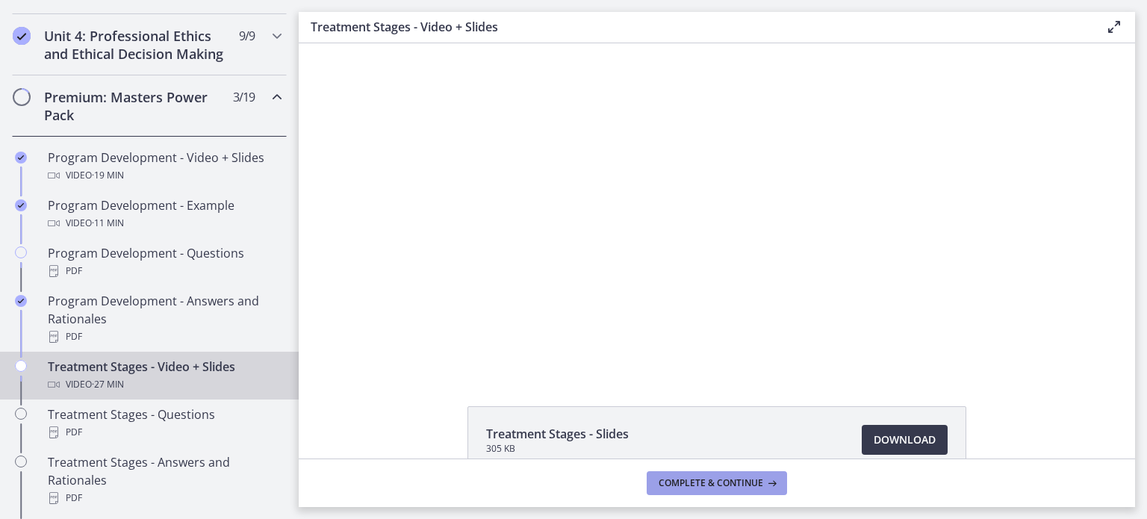
click at [683, 486] on span "Complete & continue" at bounding box center [711, 483] width 105 height 12
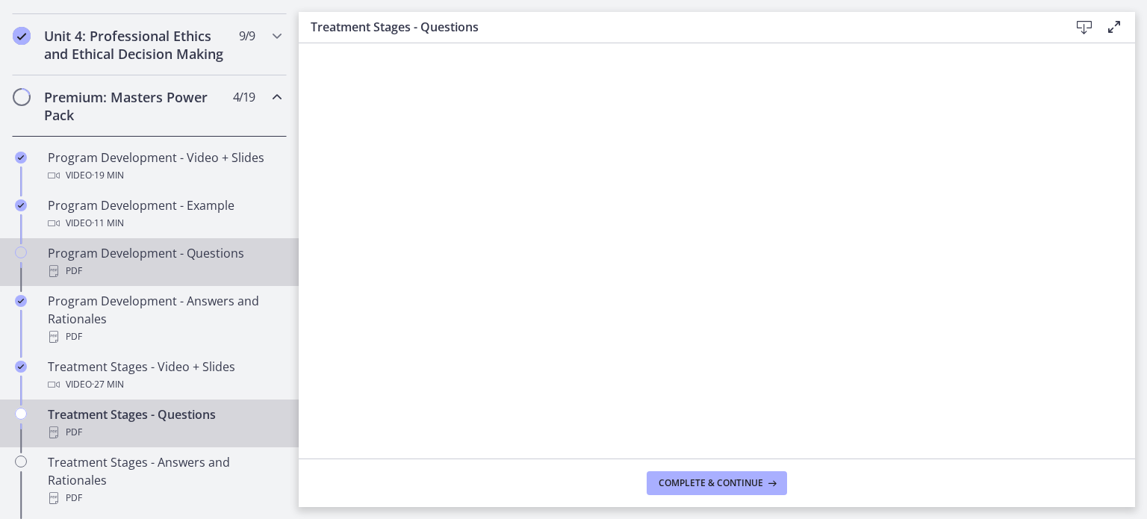
click at [94, 277] on div "Program Development - Questions PDF" at bounding box center [164, 262] width 233 height 36
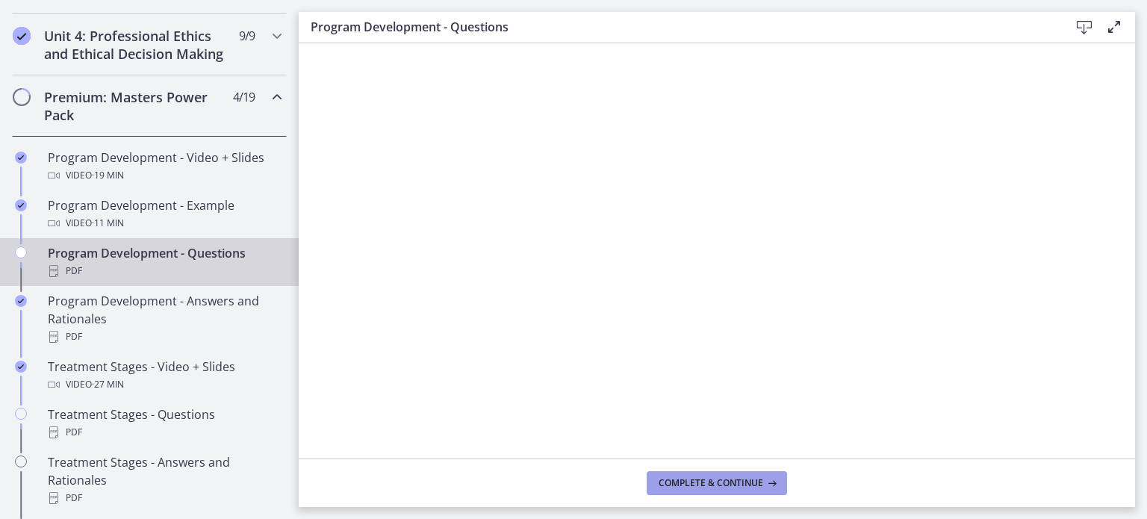
click at [753, 484] on span "Complete & continue" at bounding box center [711, 483] width 105 height 12
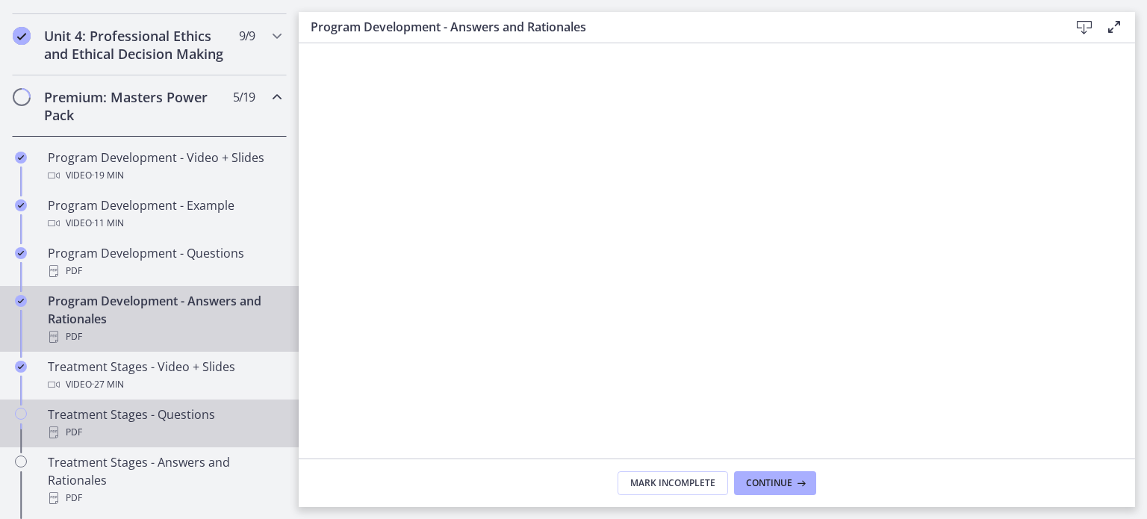
click at [135, 434] on div "Treatment Stages - Questions PDF" at bounding box center [164, 424] width 233 height 36
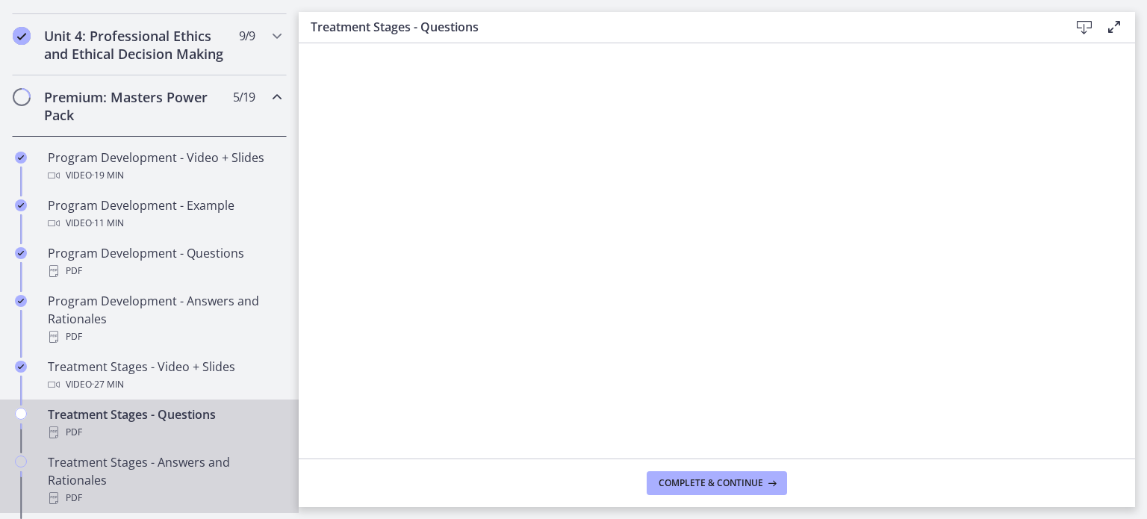
click at [178, 475] on div "Treatment Stages - Answers and Rationales PDF" at bounding box center [164, 480] width 233 height 54
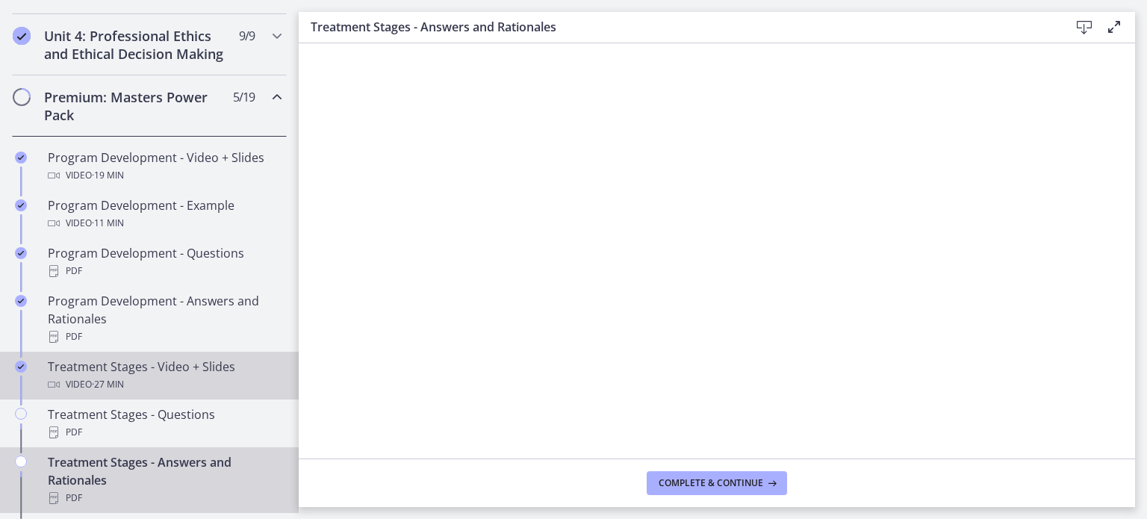
click at [157, 394] on div "Video · 27 min" at bounding box center [164, 385] width 233 height 18
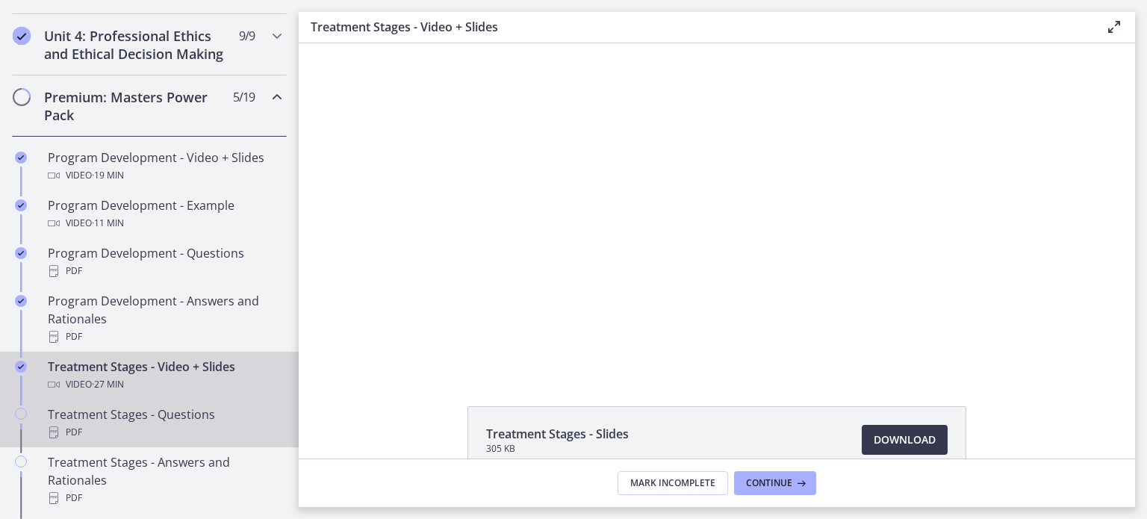
click at [155, 424] on div "Treatment Stages - Questions PDF" at bounding box center [164, 424] width 233 height 36
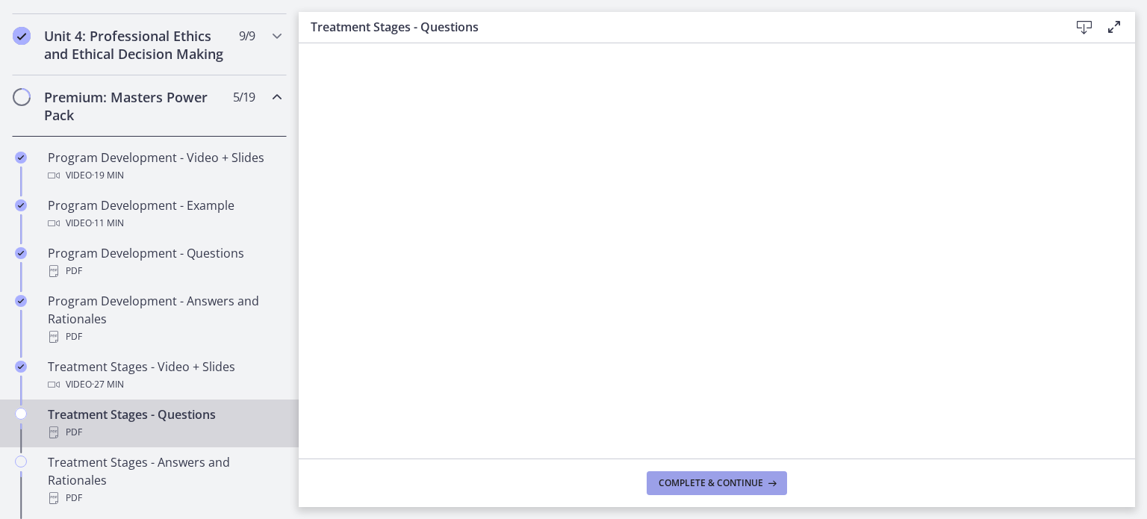
click at [679, 472] on button "Complete & continue" at bounding box center [717, 483] width 140 height 24
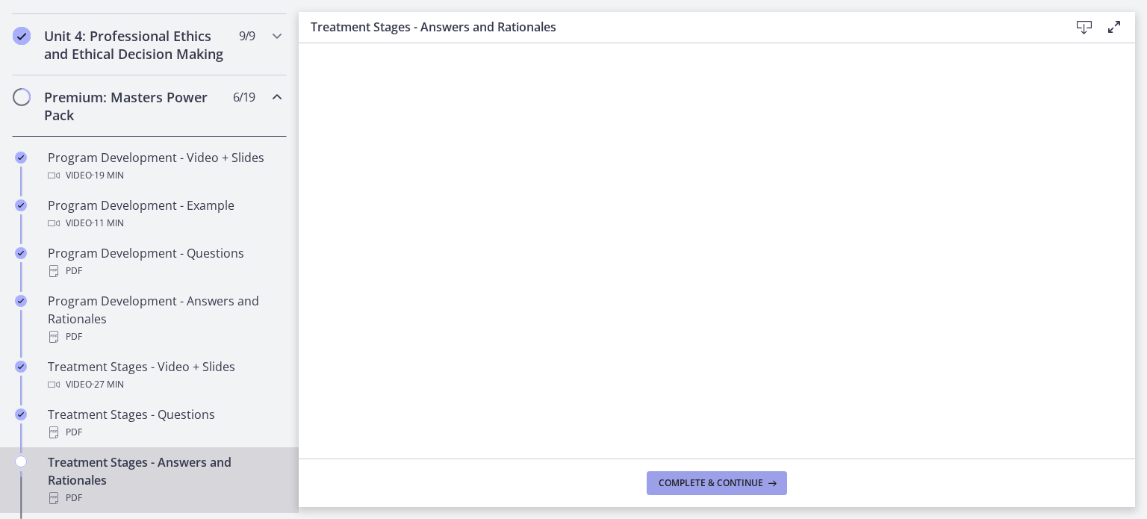
click at [719, 486] on span "Complete & continue" at bounding box center [711, 483] width 105 height 12
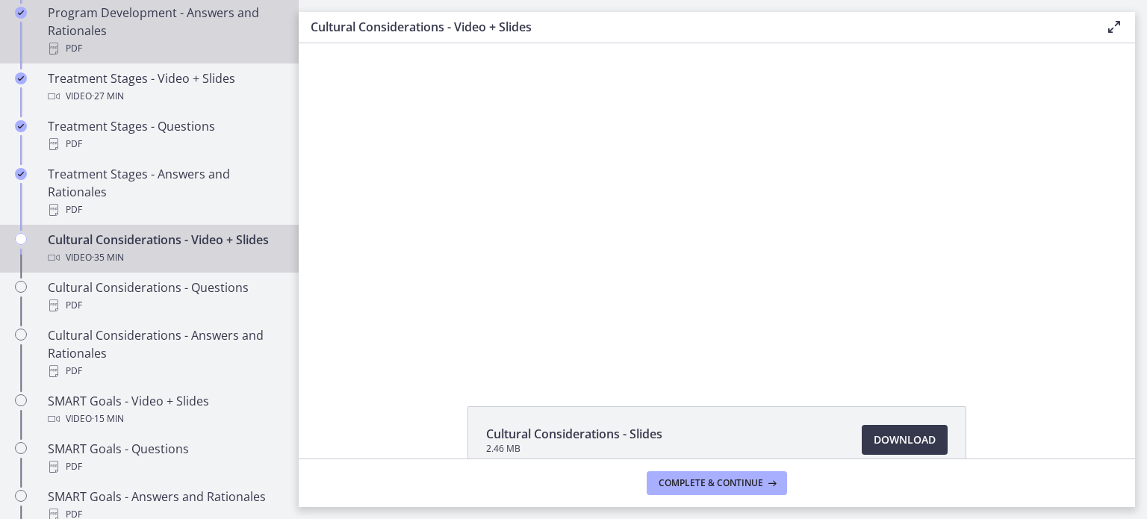
scroll to position [945, 0]
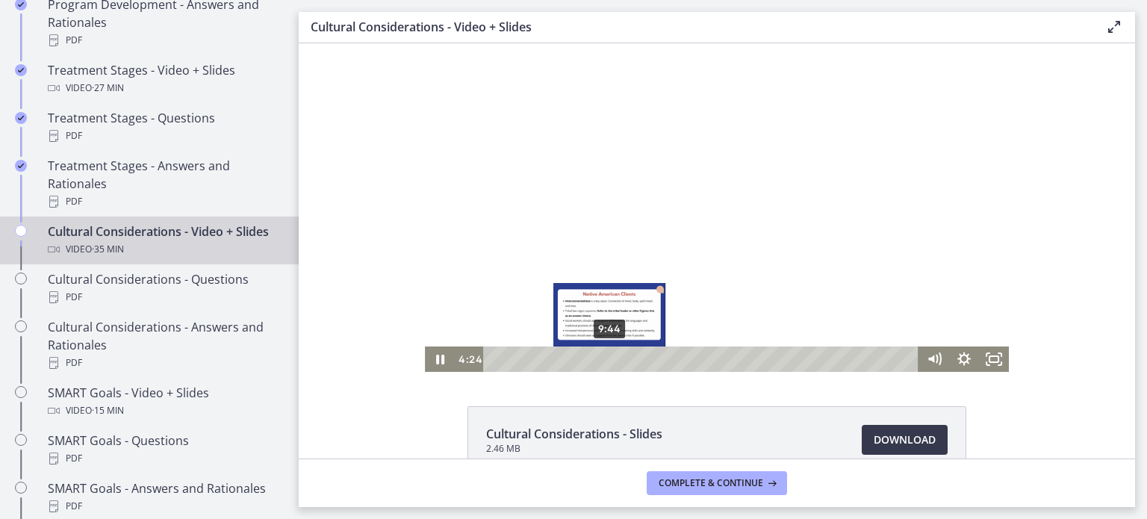
click at [604, 359] on div "9:44" at bounding box center [703, 359] width 418 height 25
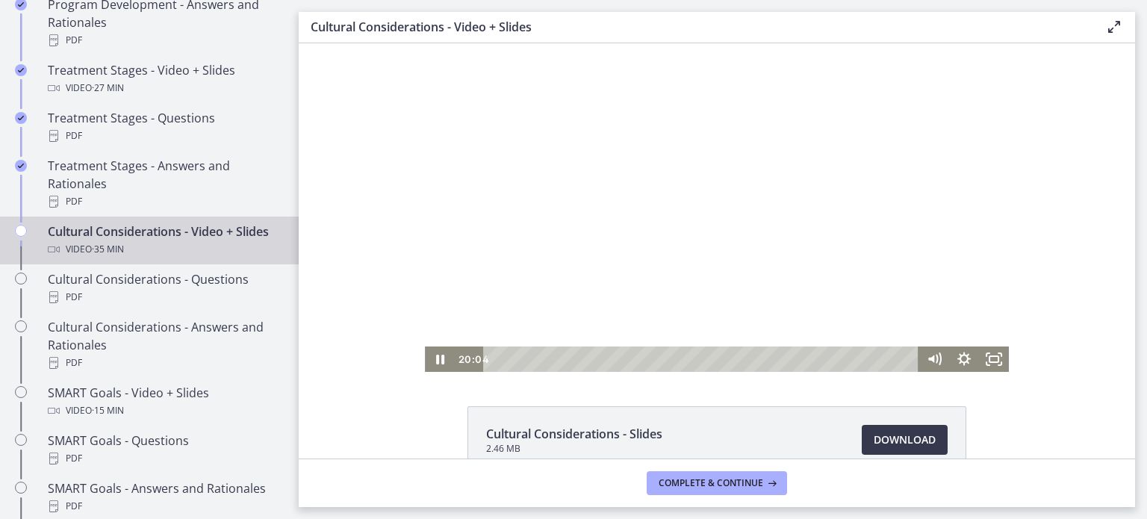
click at [838, 345] on div at bounding box center [717, 207] width 584 height 329
click at [827, 343] on div at bounding box center [717, 207] width 584 height 329
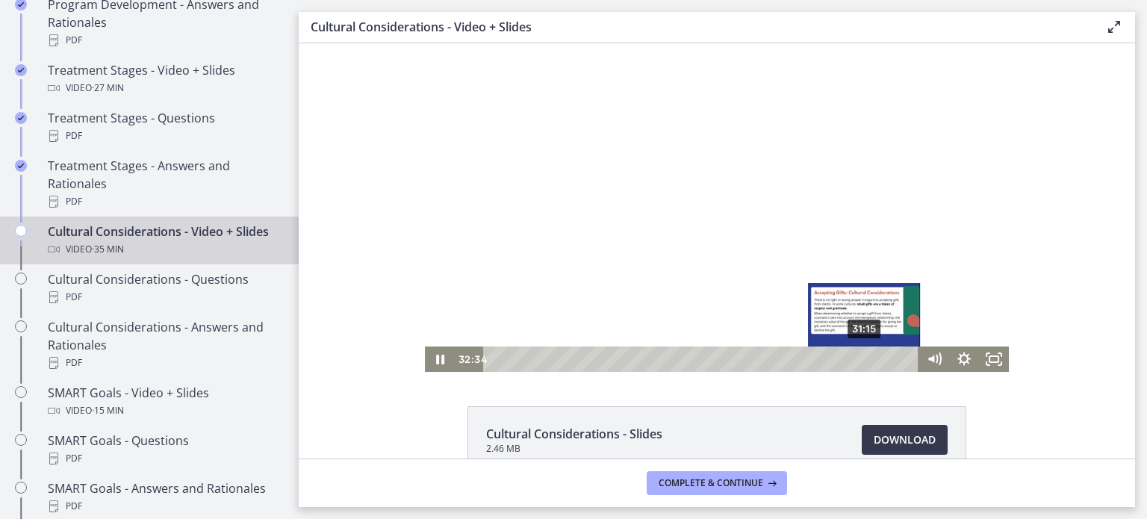
click at [860, 356] on div "31:15" at bounding box center [703, 359] width 418 height 25
click at [860, 358] on div "Playbar" at bounding box center [864, 359] width 8 height 8
click at [846, 359] on div "30:04" at bounding box center [703, 359] width 418 height 25
click at [837, 359] on div "29:18" at bounding box center [703, 359] width 418 height 25
click at [843, 359] on div "29:49" at bounding box center [703, 359] width 418 height 25
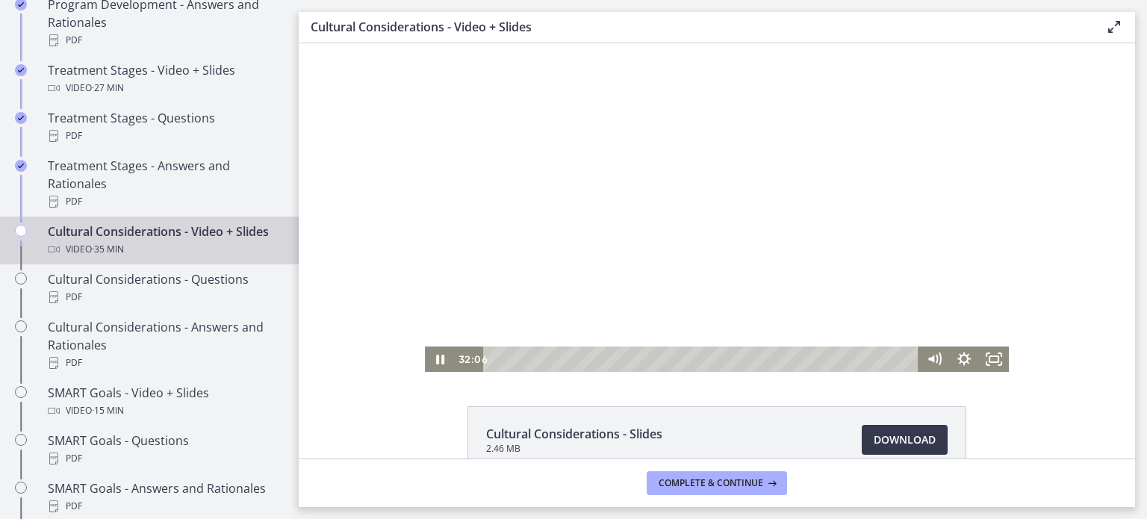
click at [813, 236] on div at bounding box center [717, 207] width 584 height 329
